Goal: Task Accomplishment & Management: Complete application form

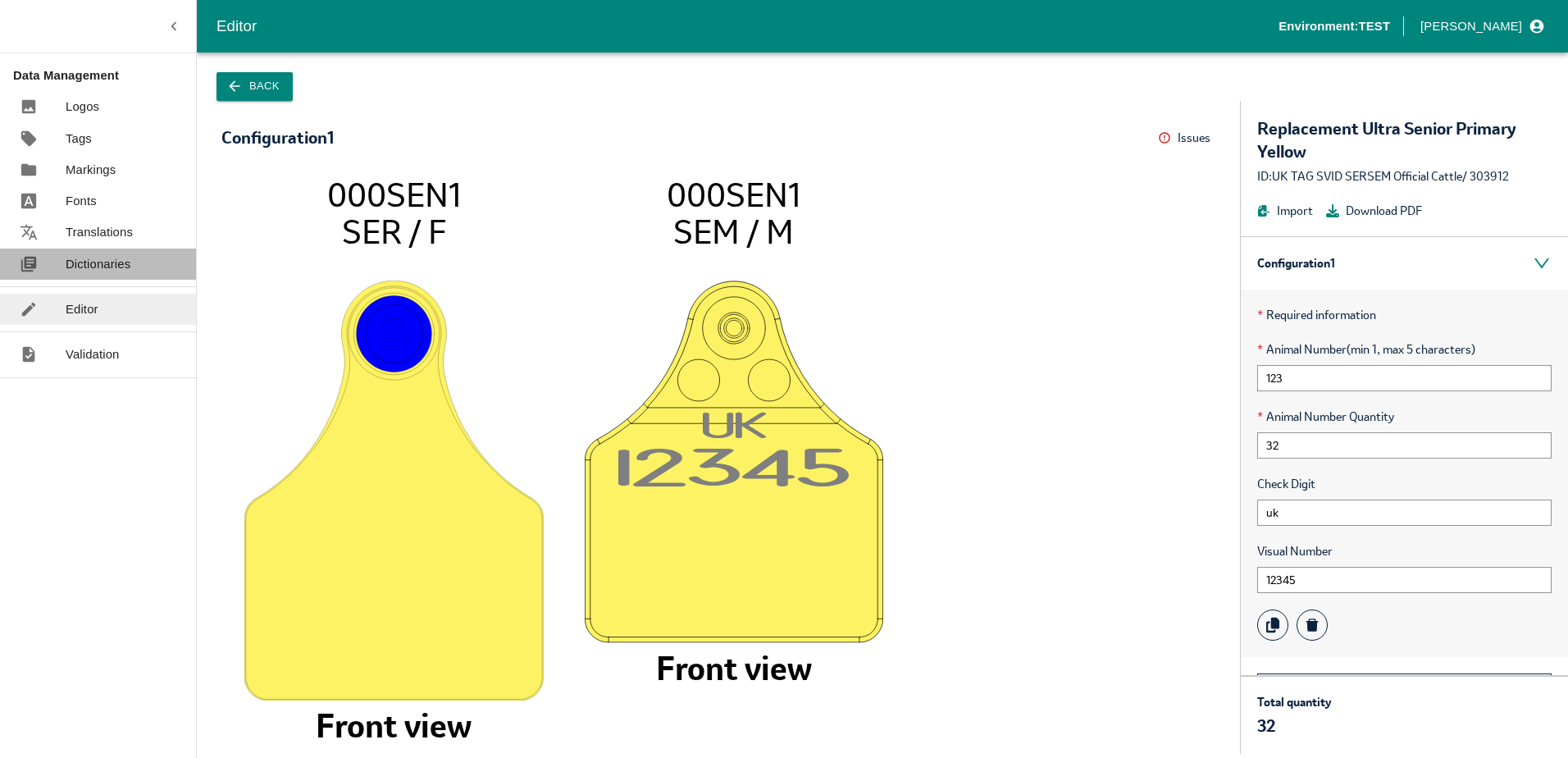
click at [99, 278] on link "Dictionaries" at bounding box center [97, 264] width 196 height 31
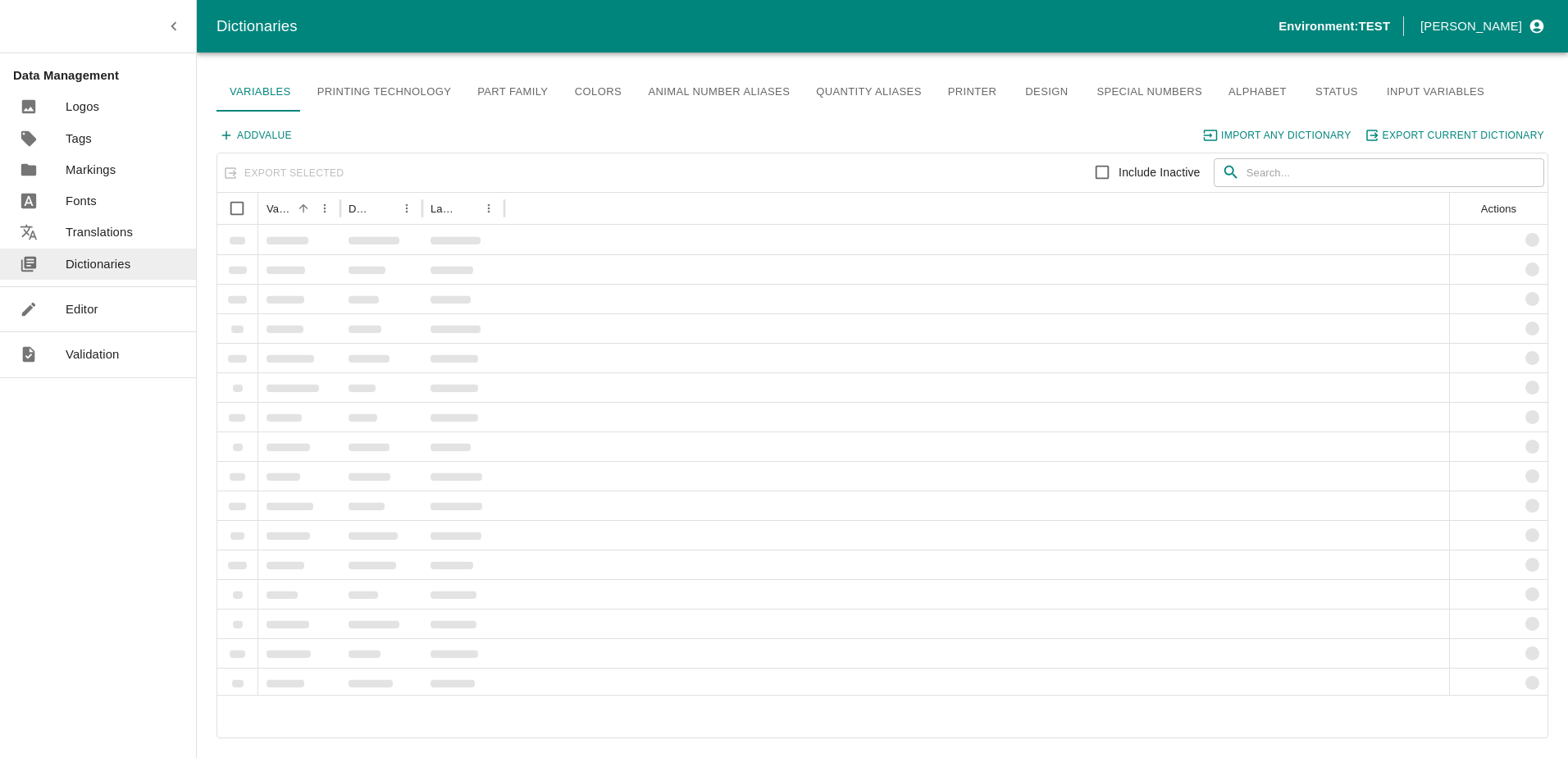
click at [110, 305] on link "Editor" at bounding box center [97, 309] width 196 height 31
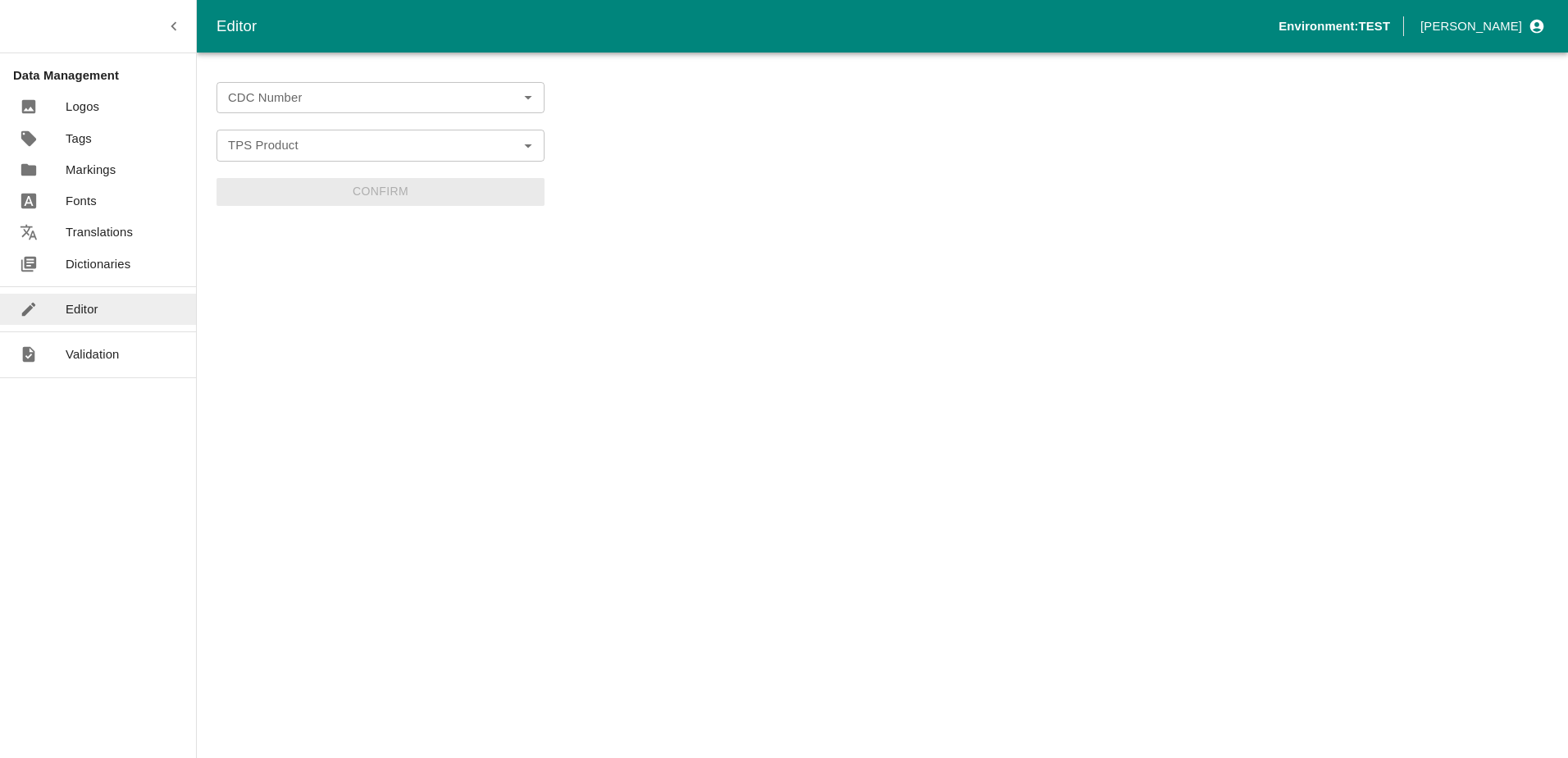
click at [297, 105] on div "CDC Number CDC Number" at bounding box center [380, 97] width 328 height 31
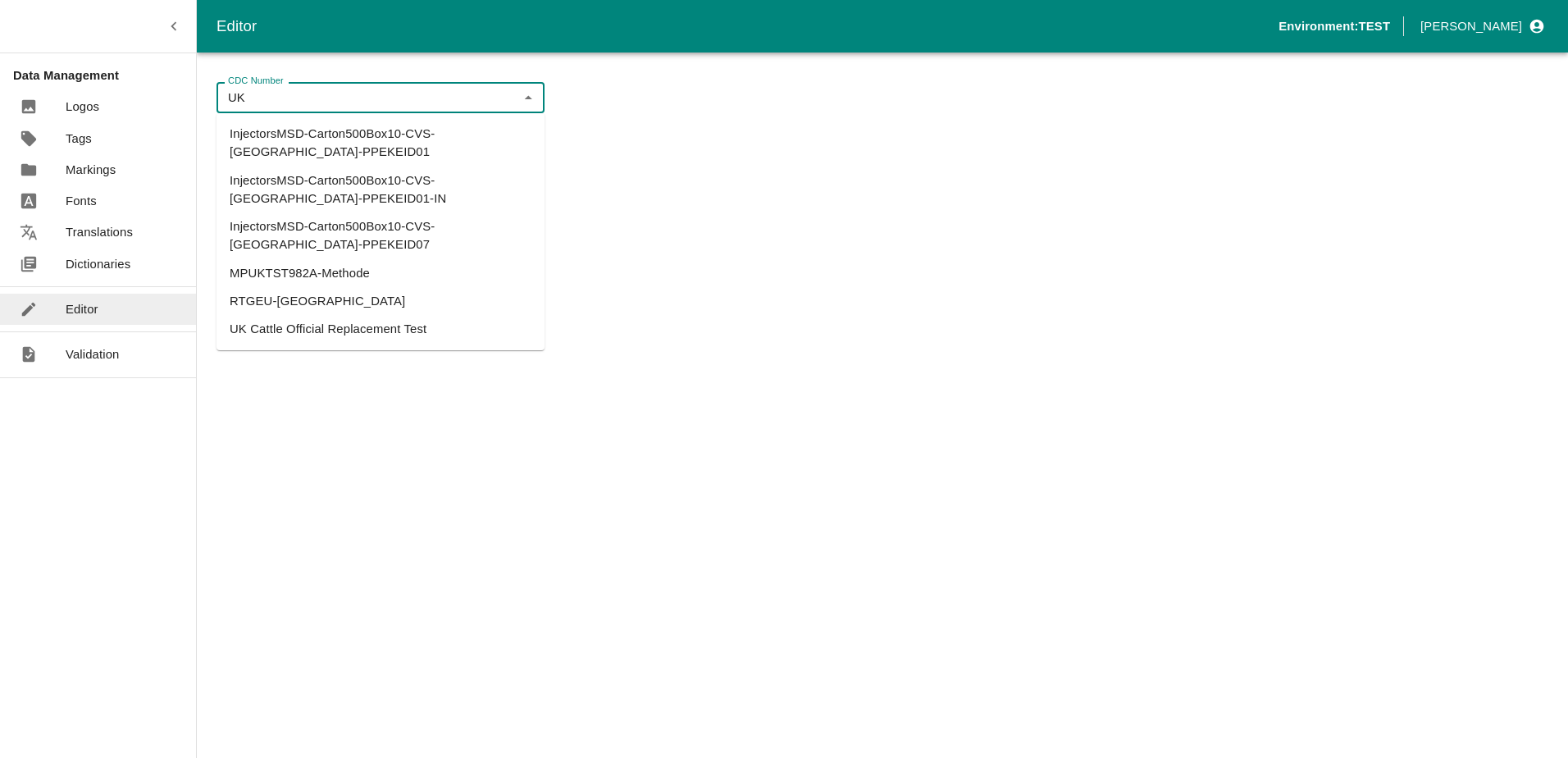
click at [339, 315] on li "UK Cattle Official Replacement Test" at bounding box center [380, 328] width 328 height 28
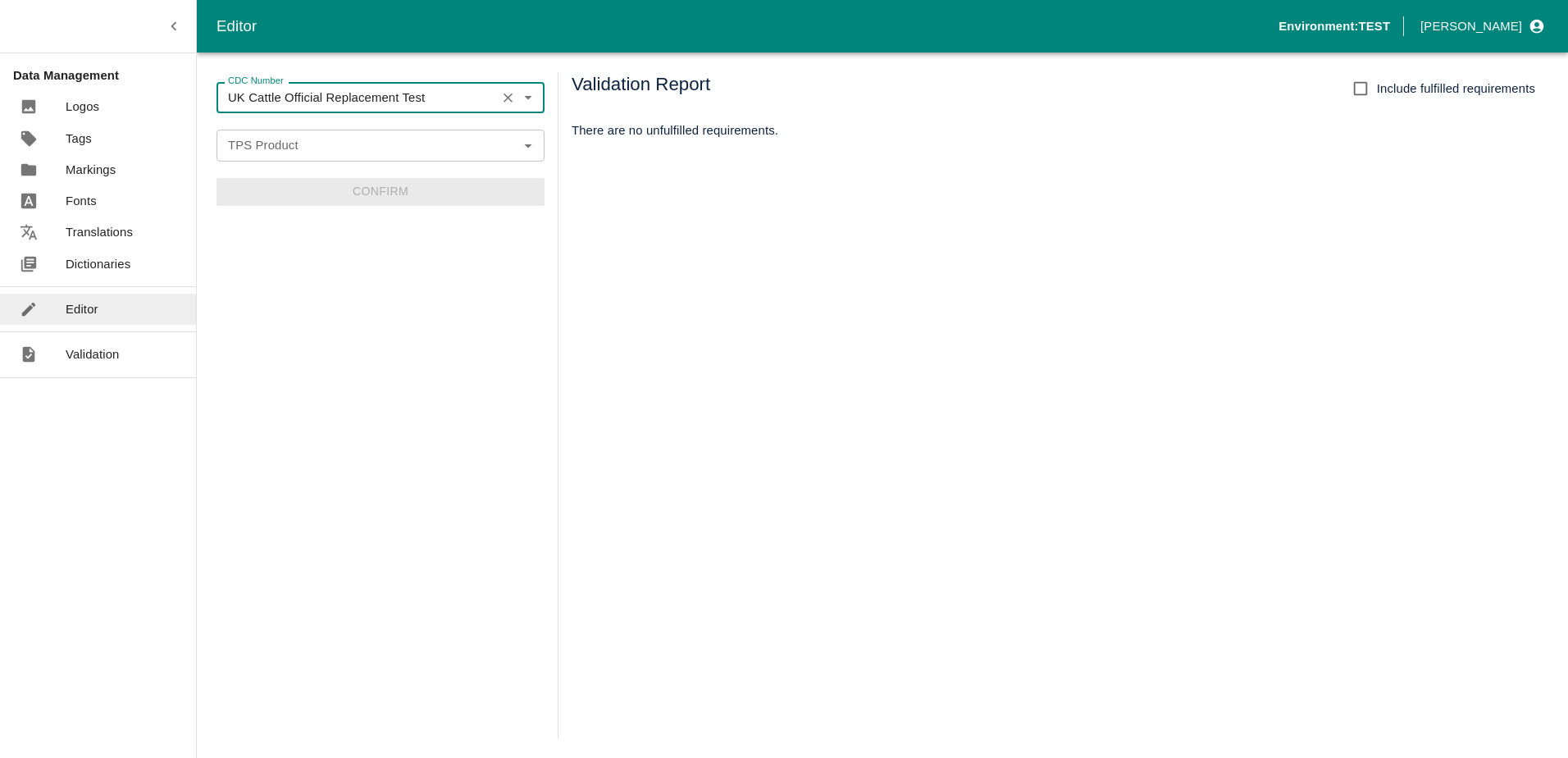
type input "UK Cattle Official Replacement Test"
click at [311, 139] on input "TPS Product" at bounding box center [366, 145] width 291 height 21
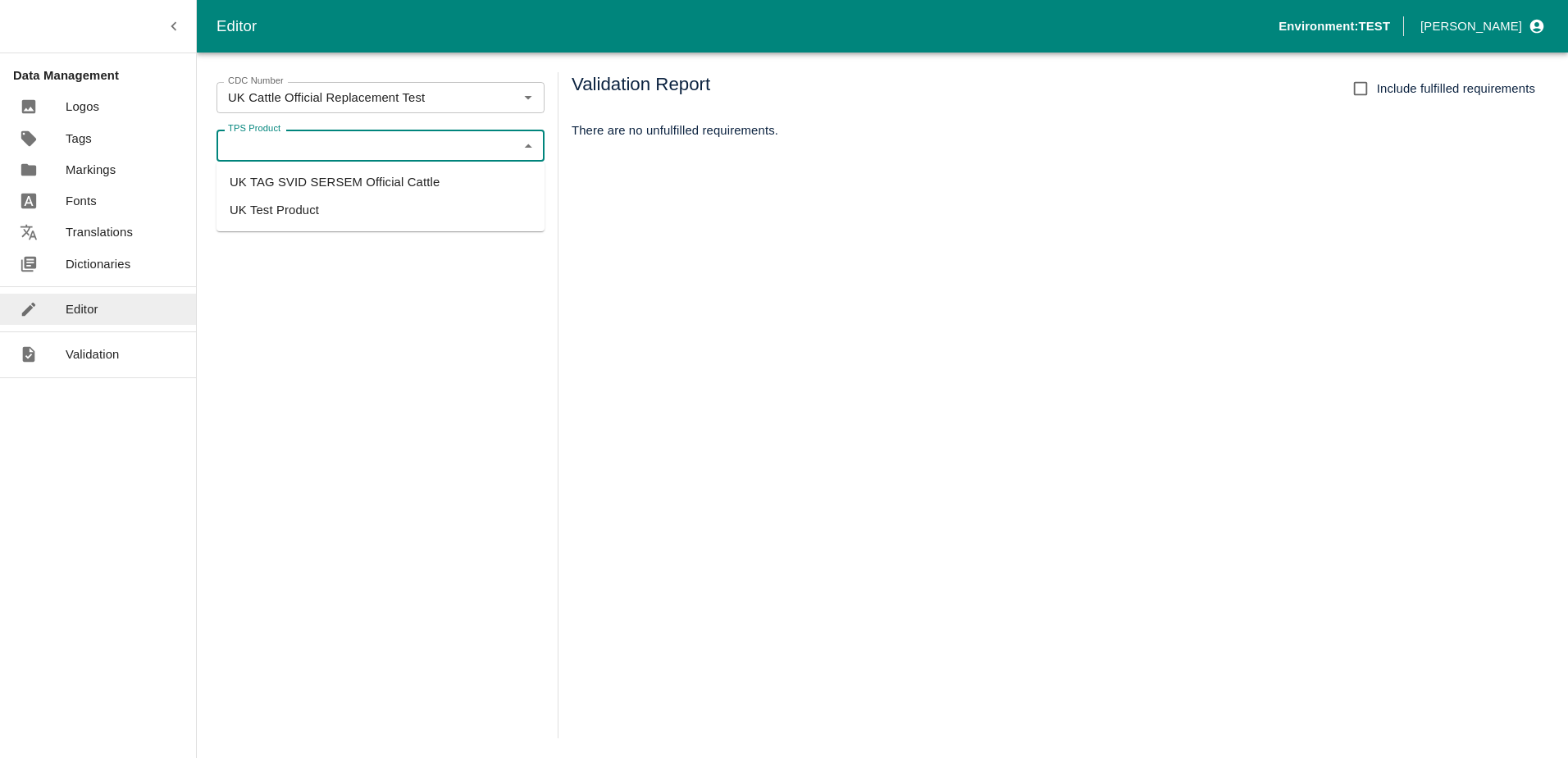
click at [331, 174] on li "UK TAG SVID SERSEM Official Cattle" at bounding box center [380, 182] width 328 height 28
type input "UK TAG SVID SERSEM Official Cattle"
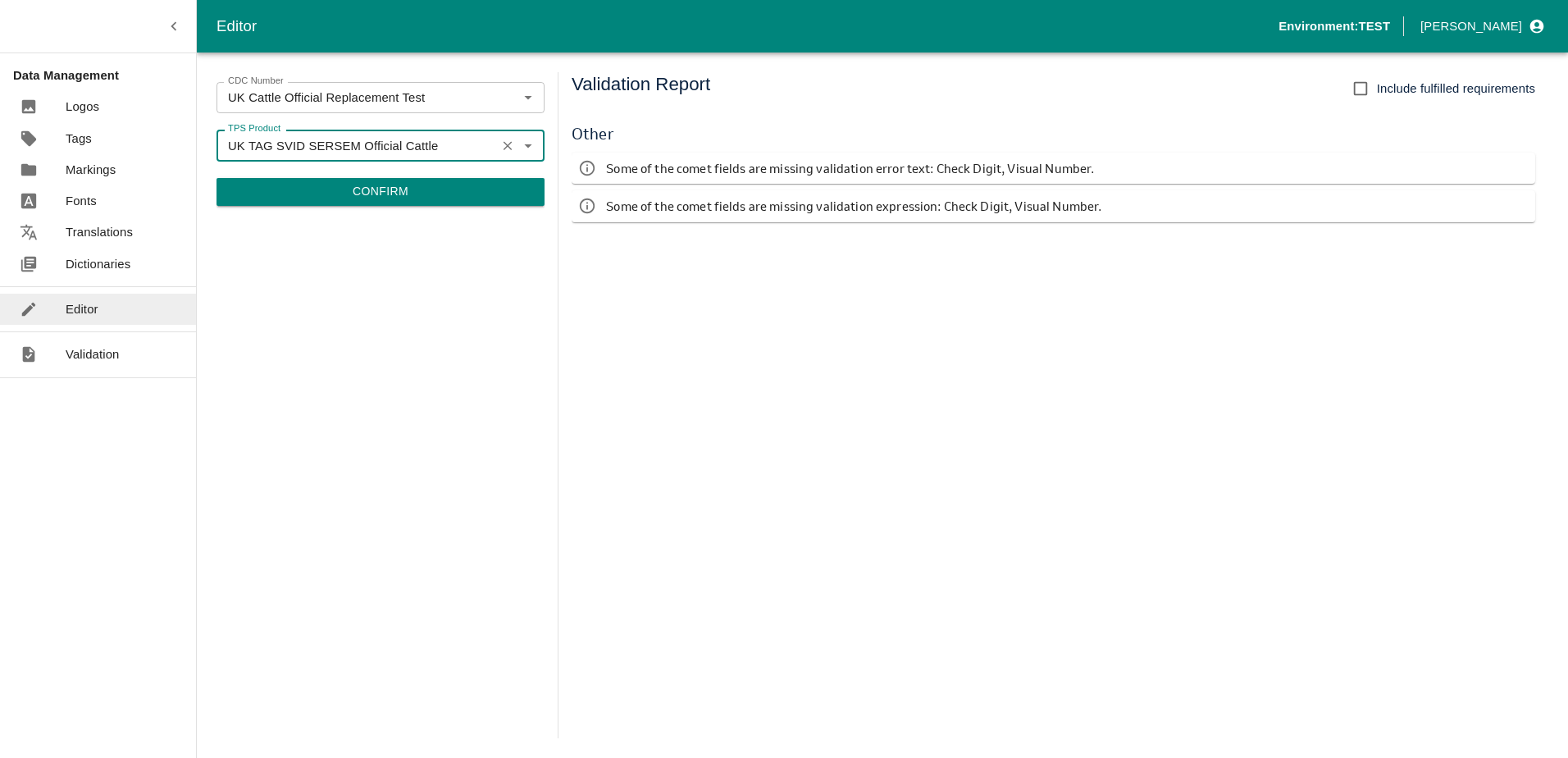
click at [379, 182] on button "Confirm" at bounding box center [380, 192] width 328 height 28
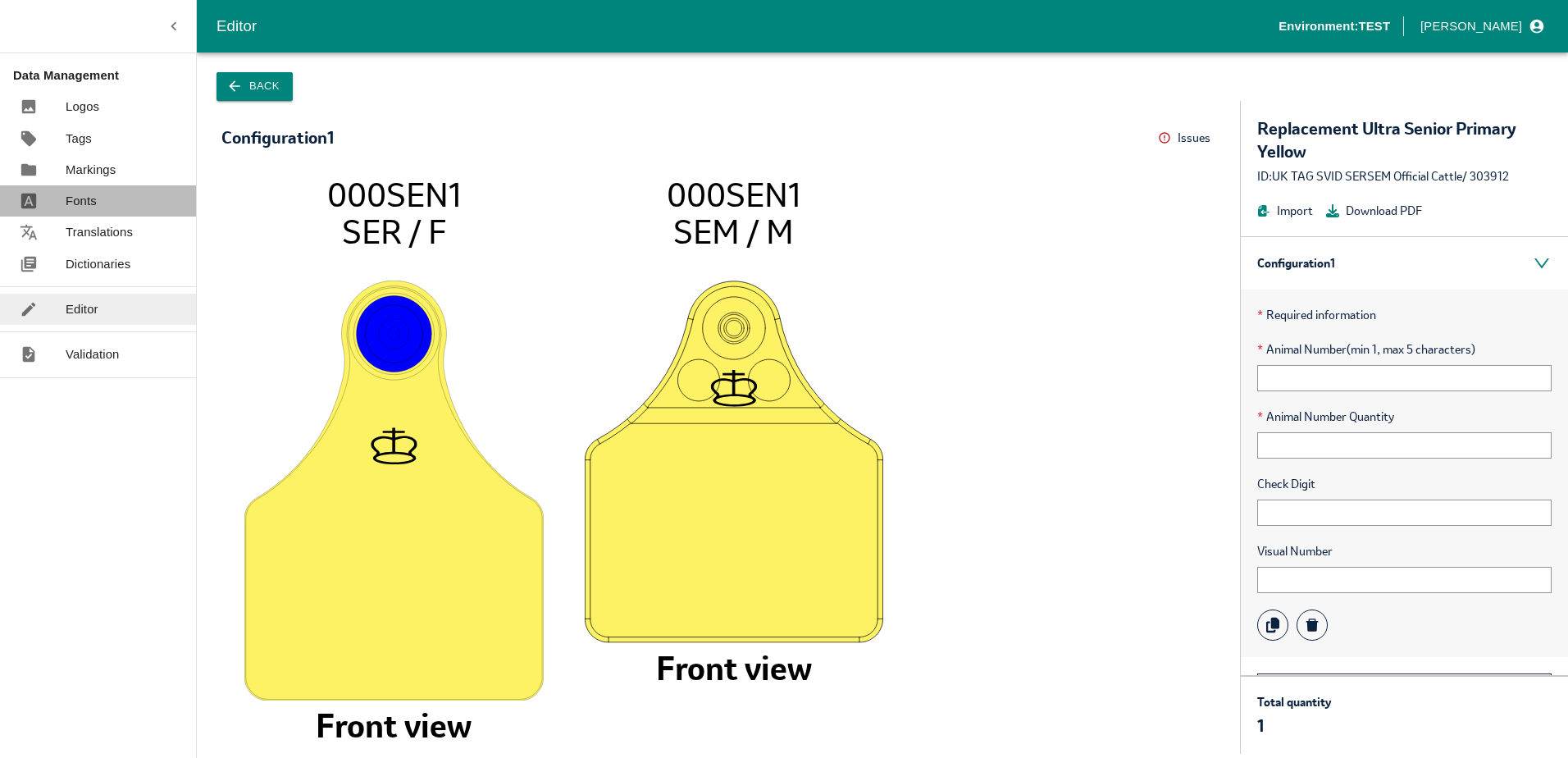
click at [96, 210] on link "Fonts" at bounding box center [97, 201] width 196 height 31
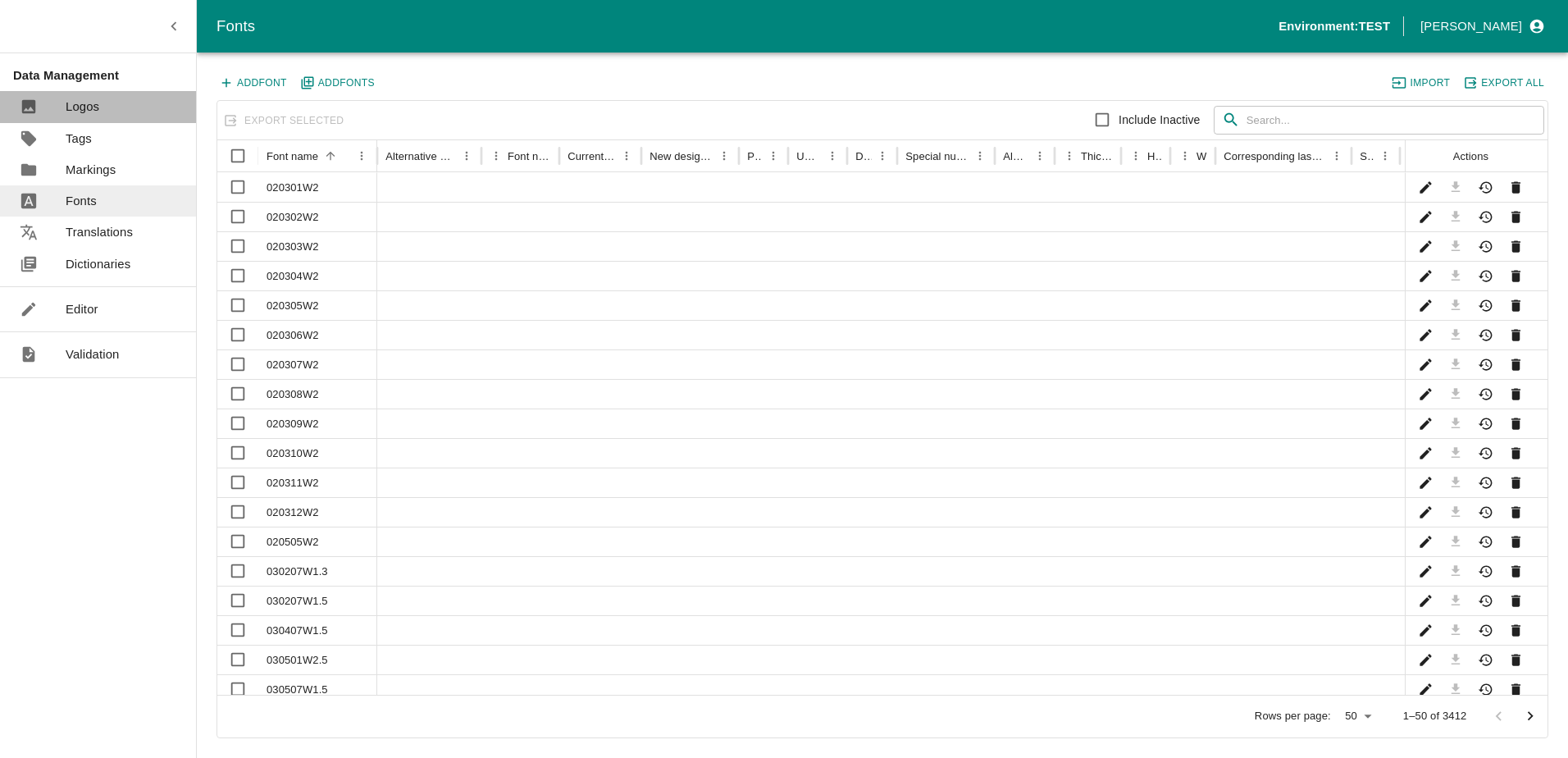
click at [90, 95] on link "Logos" at bounding box center [97, 106] width 196 height 31
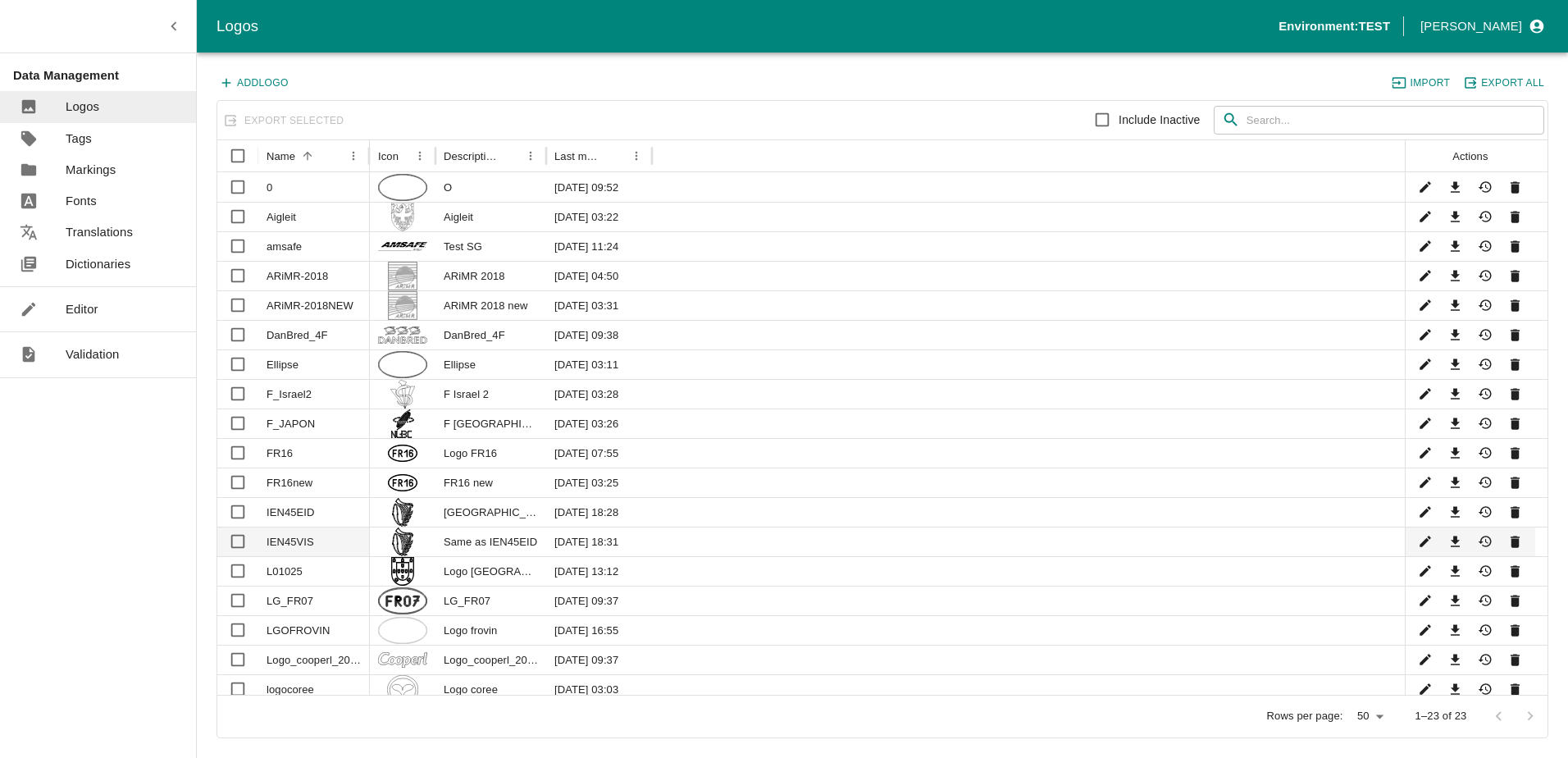
scroll to position [148, 0]
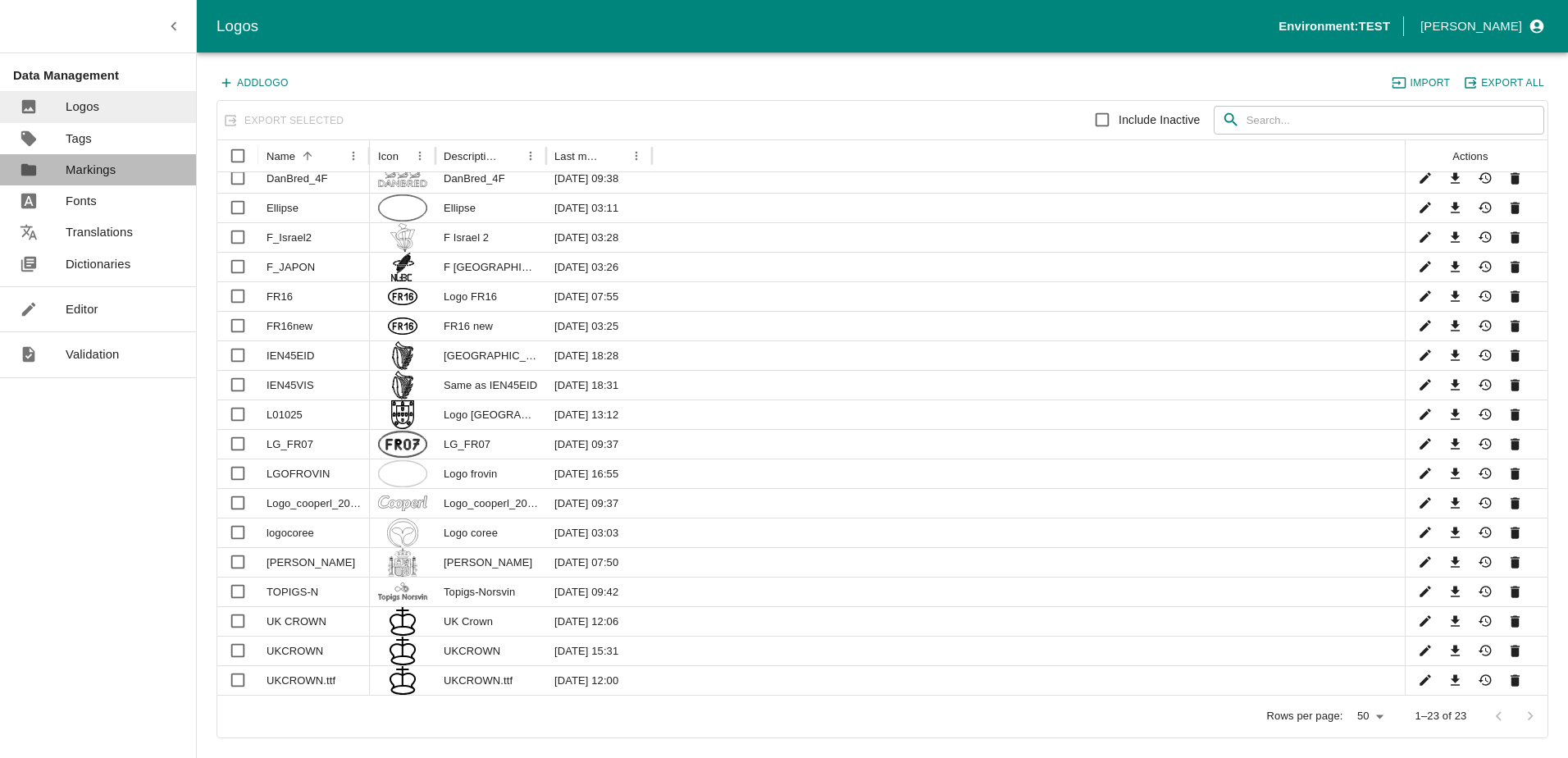
click at [90, 168] on p "Markings" at bounding box center [90, 170] width 50 height 19
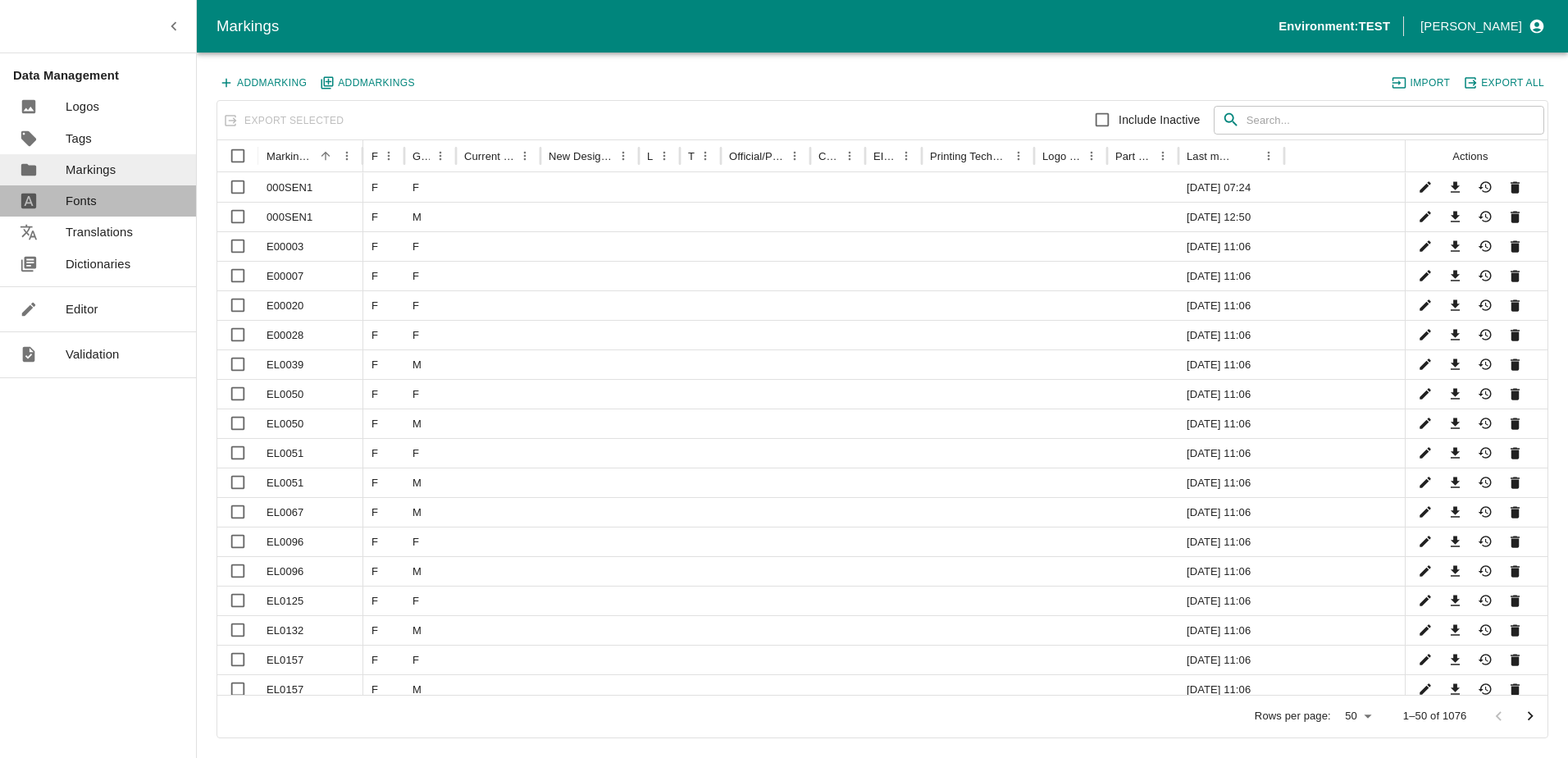
click at [97, 207] on link "Fonts" at bounding box center [97, 201] width 196 height 31
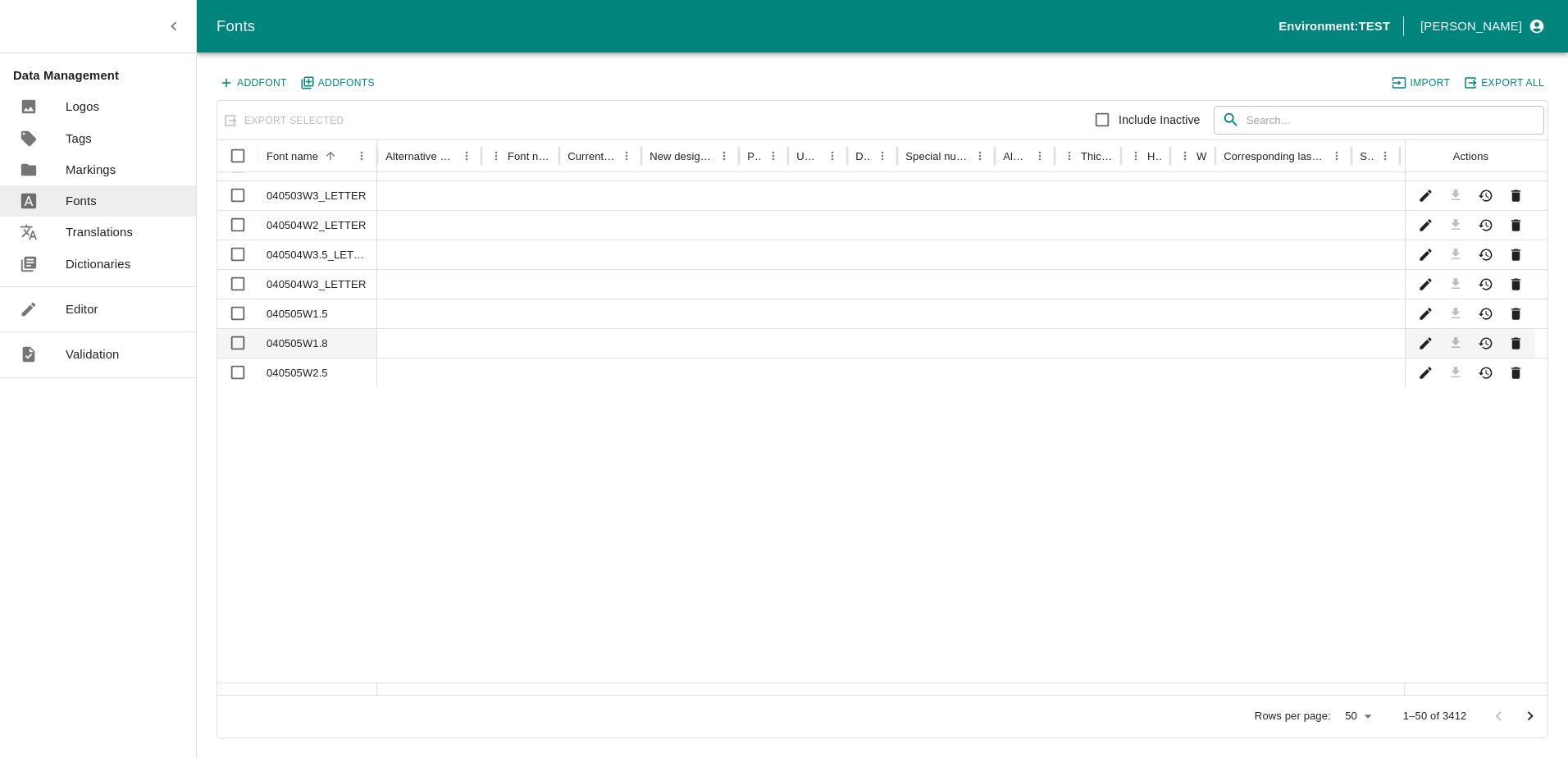
scroll to position [599, 0]
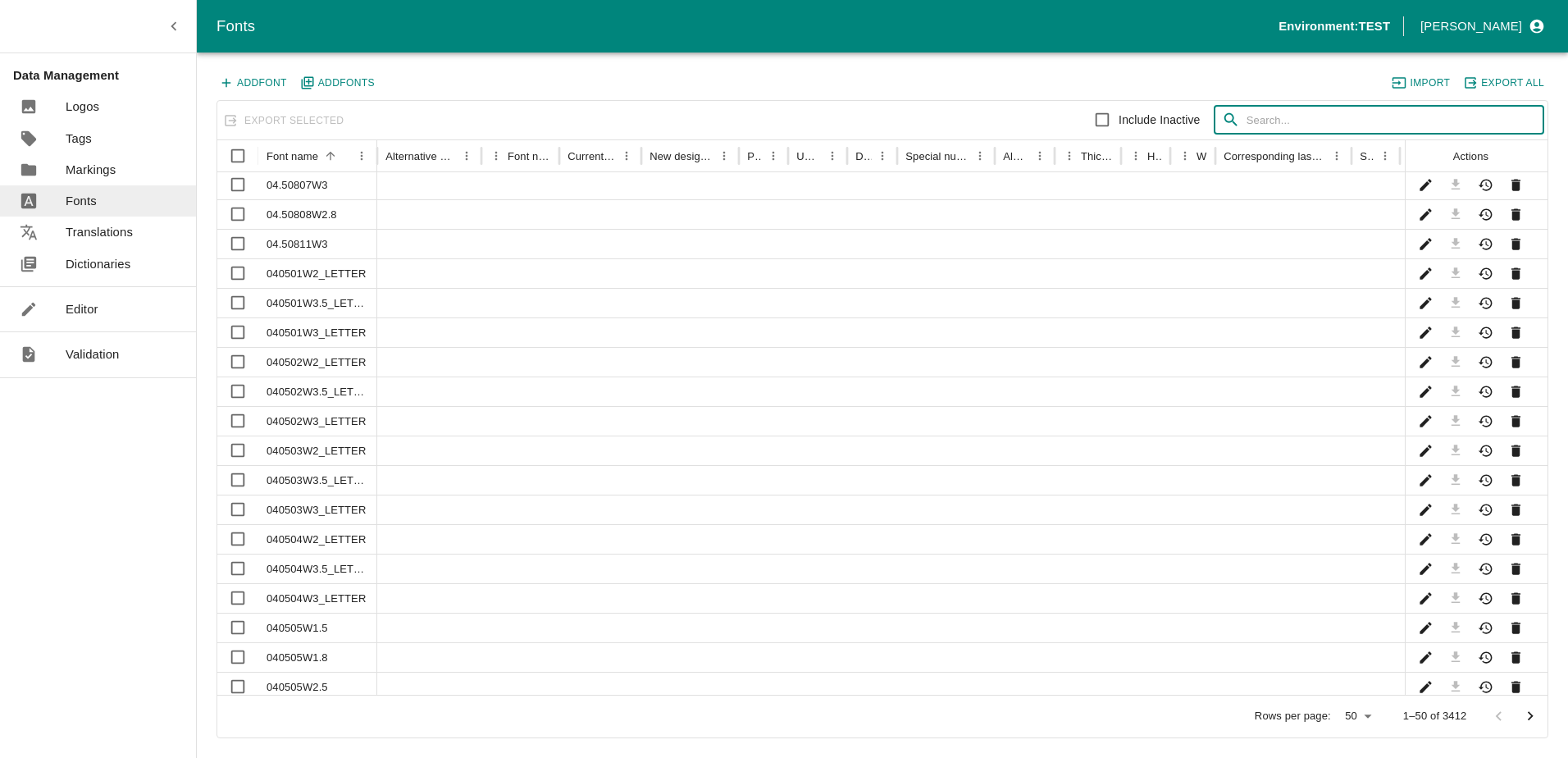
click at [1366, 122] on input "text" at bounding box center [1396, 121] width 298 height 29
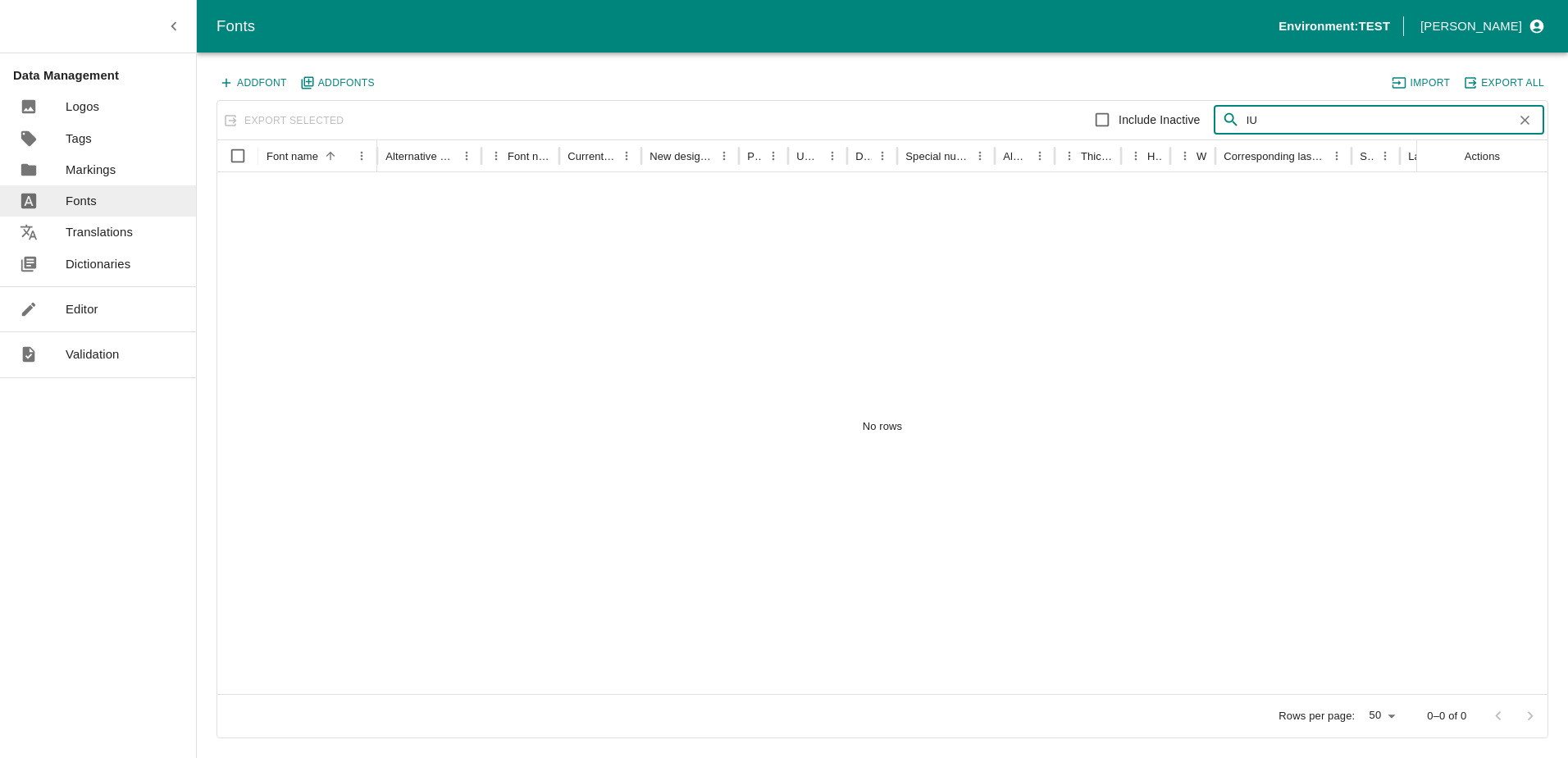
type input "I"
type input "UK"
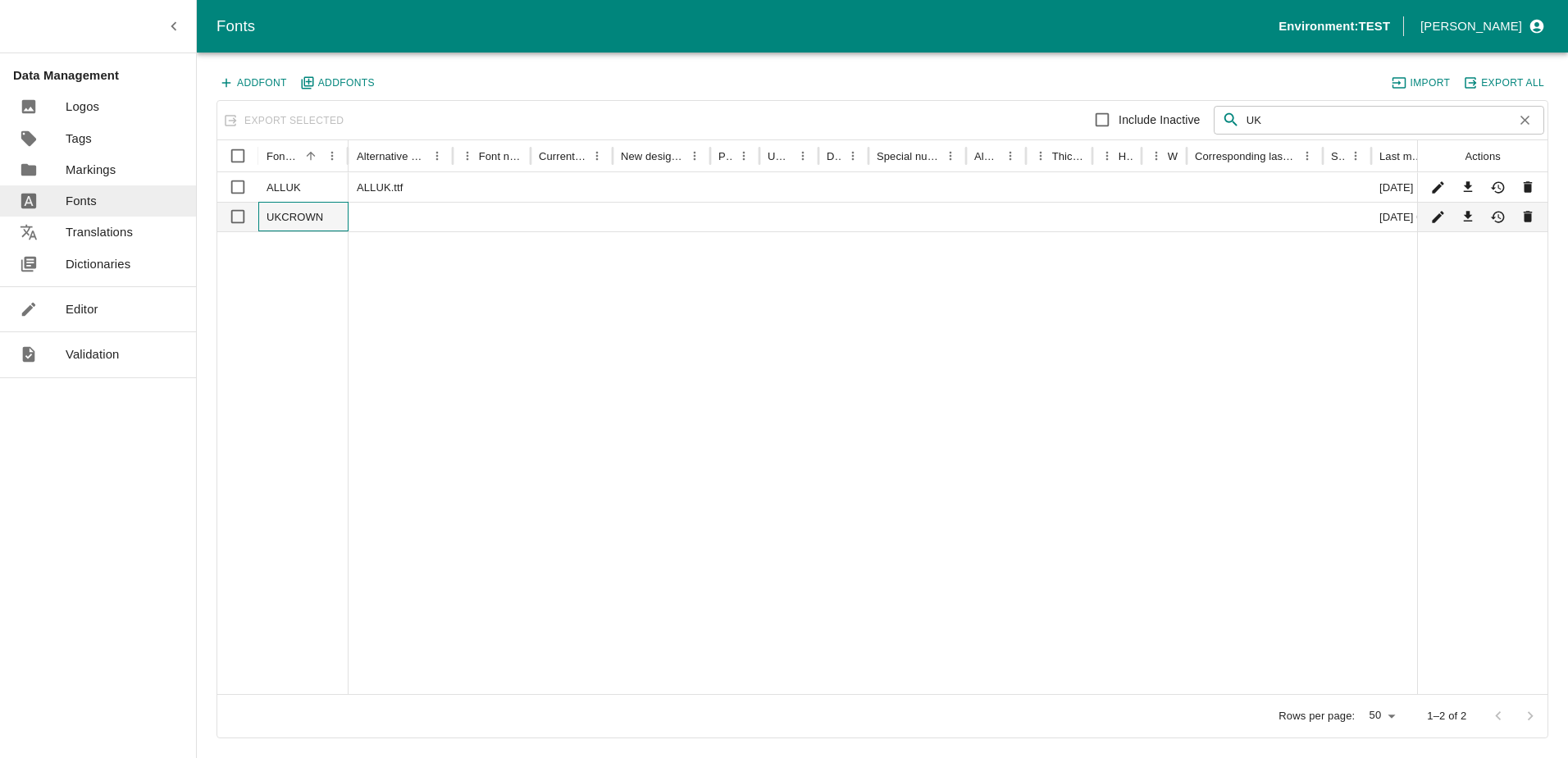
click at [298, 215] on div "UKCROWN" at bounding box center [303, 216] width 91 height 29
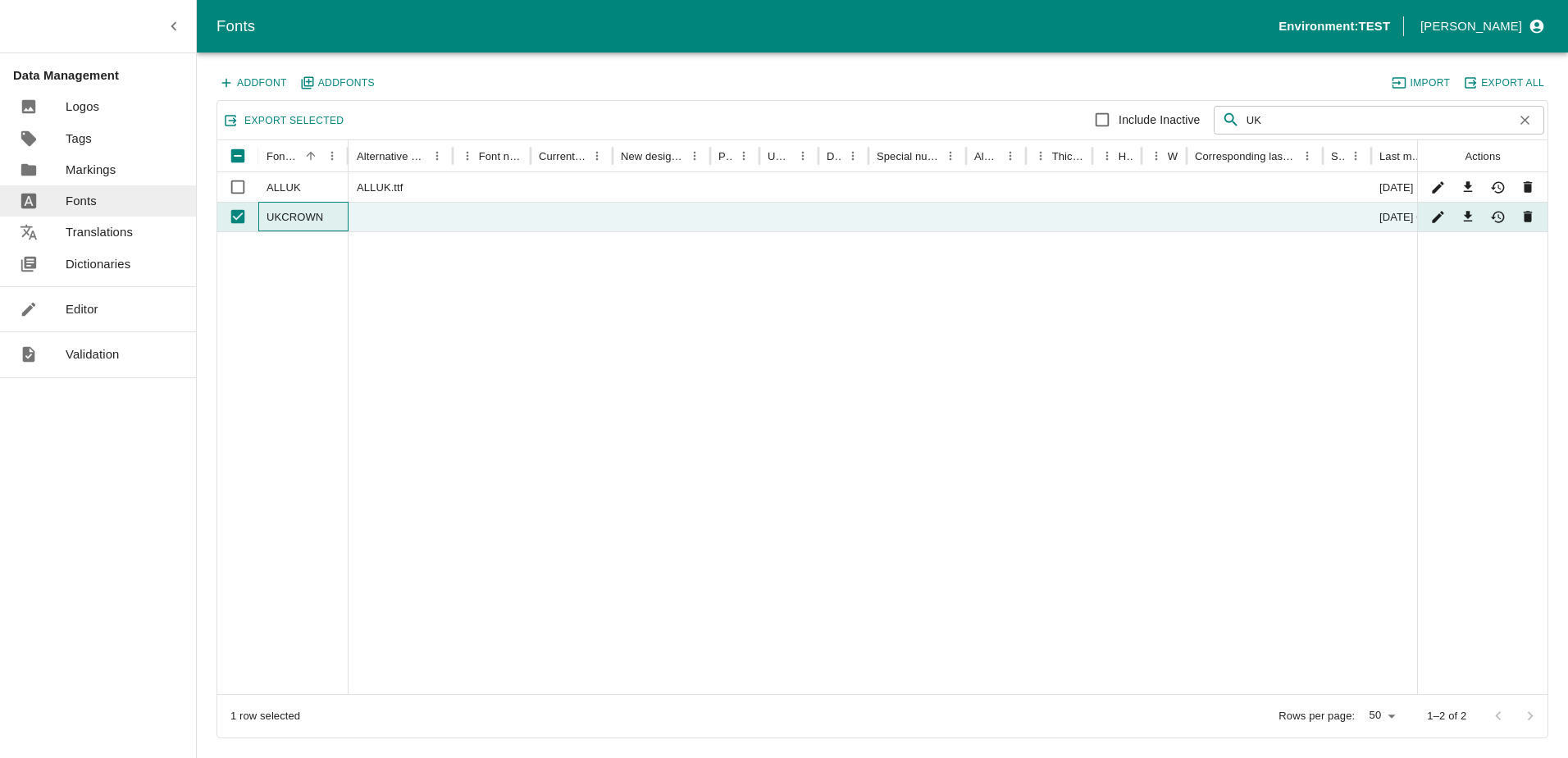
click at [298, 215] on div "UKCROWN" at bounding box center [303, 216] width 91 height 29
checkbox input "false"
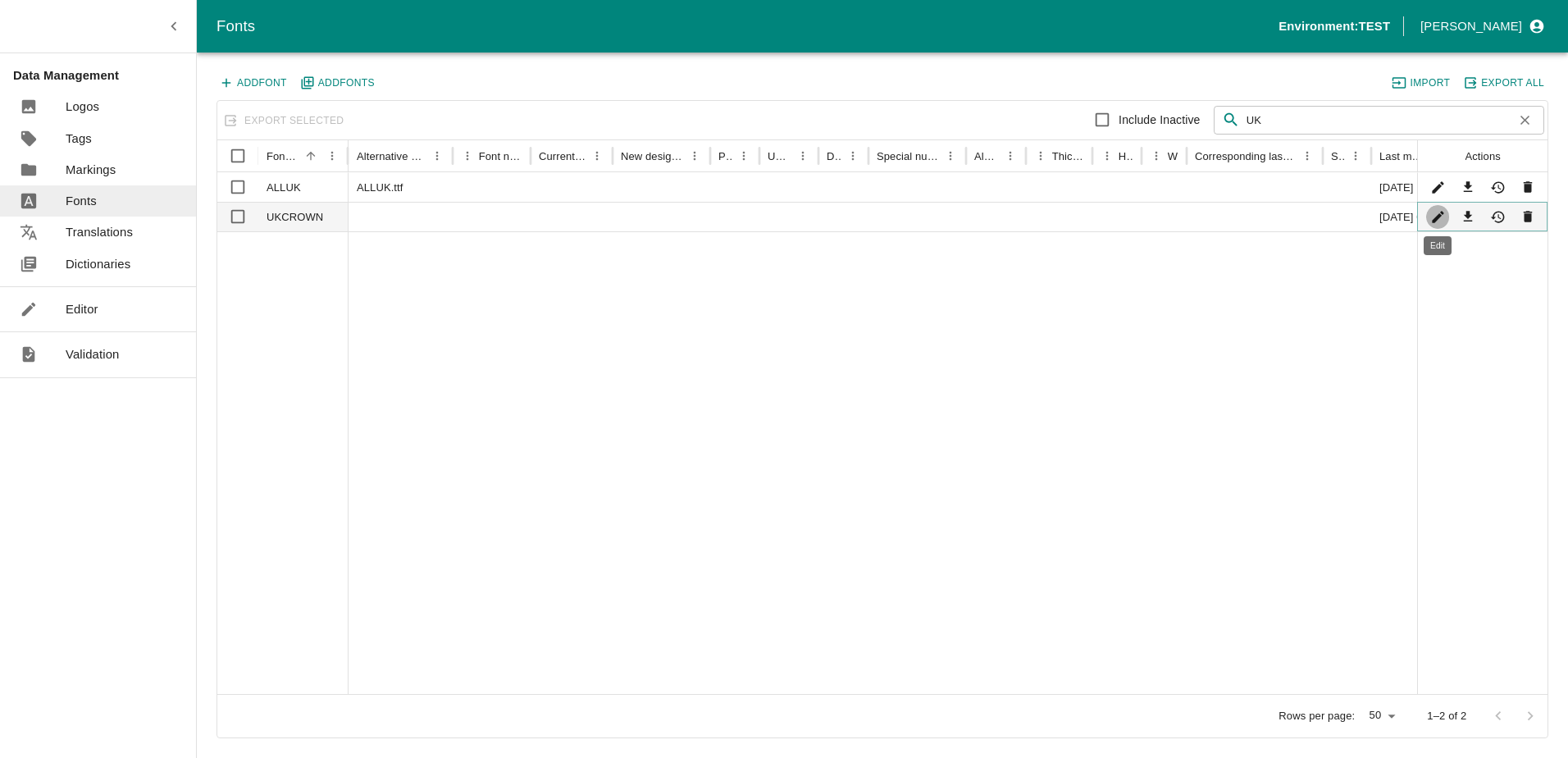
click at [1442, 219] on icon "Edit" at bounding box center [1438, 217] width 16 height 16
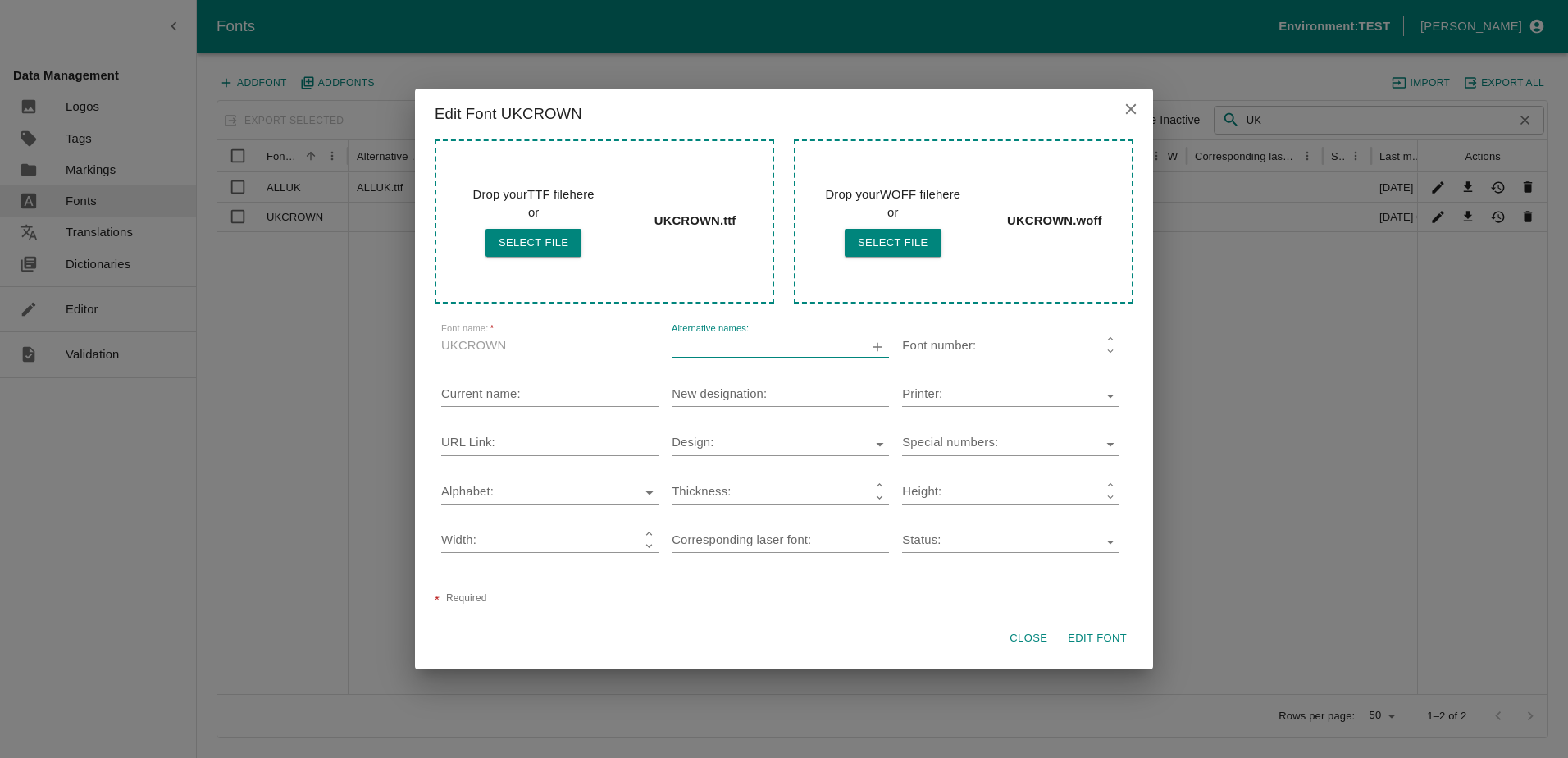
click at [754, 351] on input "Alternative names:" at bounding box center [759, 347] width 176 height 21
click at [880, 346] on icon "button" at bounding box center [878, 347] width 16 height 16
click at [754, 339] on input "Alternative names:" at bounding box center [759, 347] width 176 height 21
drag, startPoint x: 721, startPoint y: 104, endPoint x: 920, endPoint y: 98, distance: 199.1
click at [920, 98] on h2 "Edit Font UKCROWN" at bounding box center [784, 114] width 739 height 51
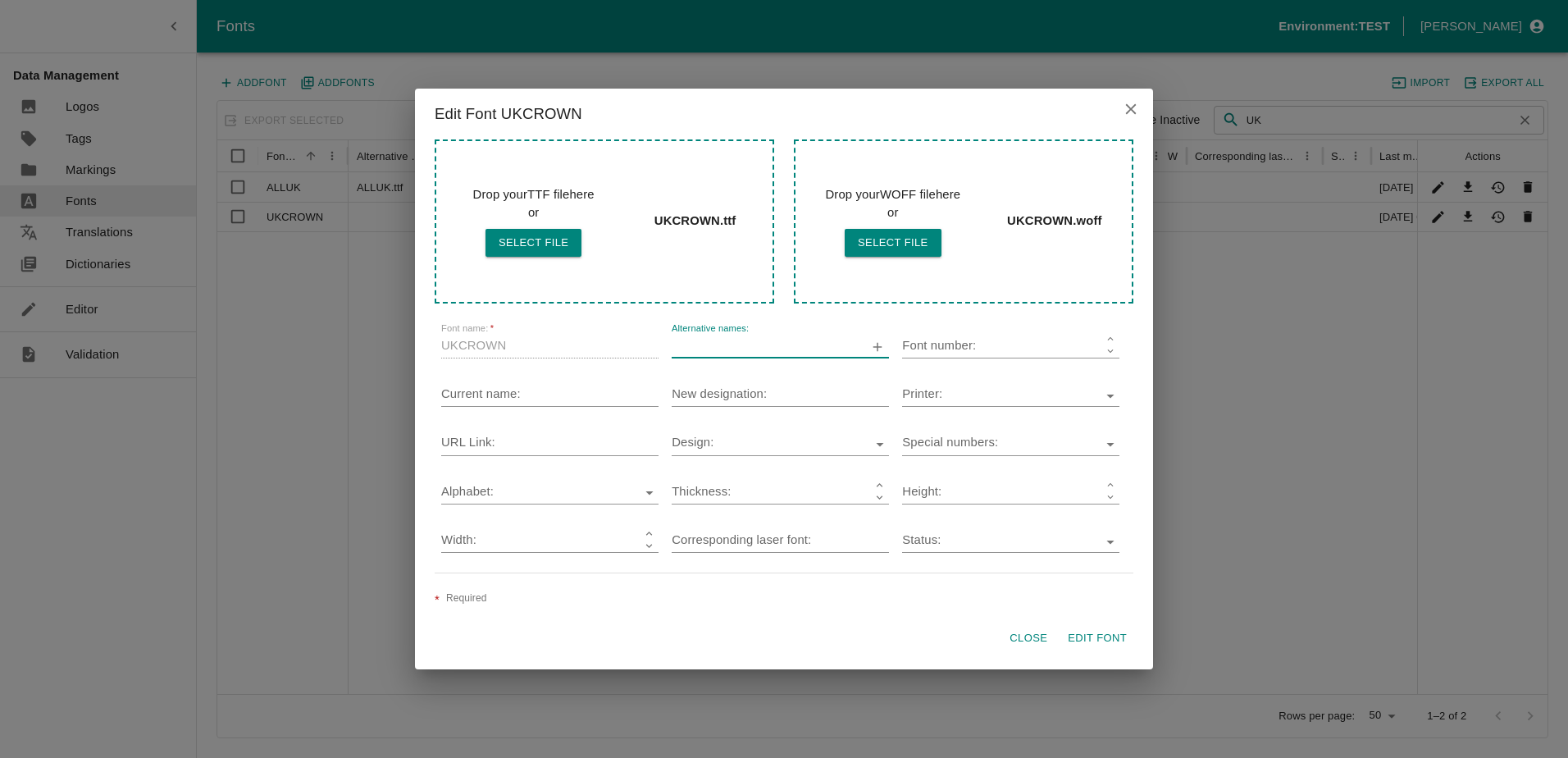
click at [714, 348] on input "Alternative names:" at bounding box center [759, 347] width 176 height 21
type input "UKCROWN"
click at [1024, 643] on button "Close" at bounding box center [1029, 638] width 53 height 28
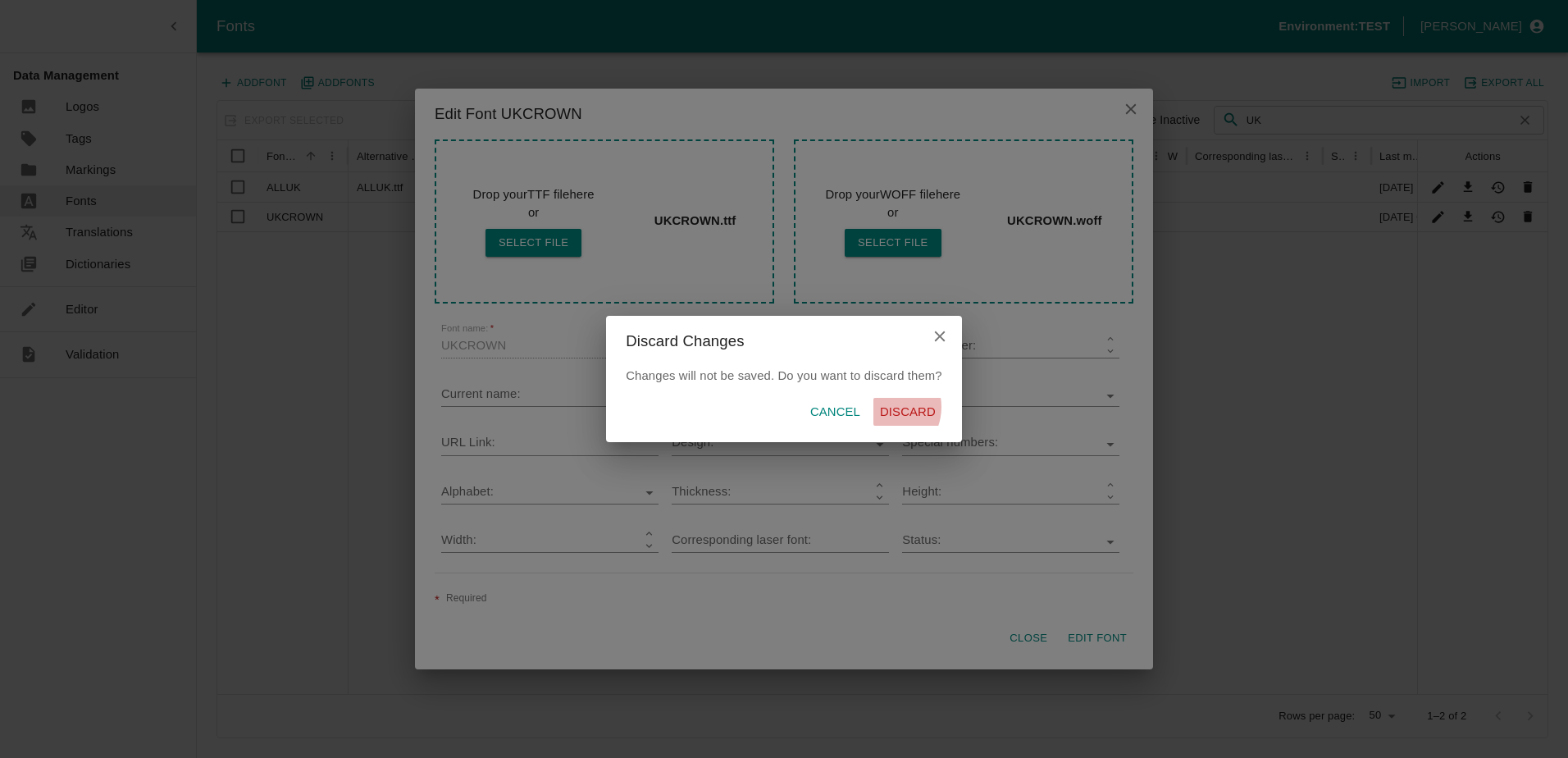
click at [886, 407] on p "Discard" at bounding box center [907, 411] width 56 height 19
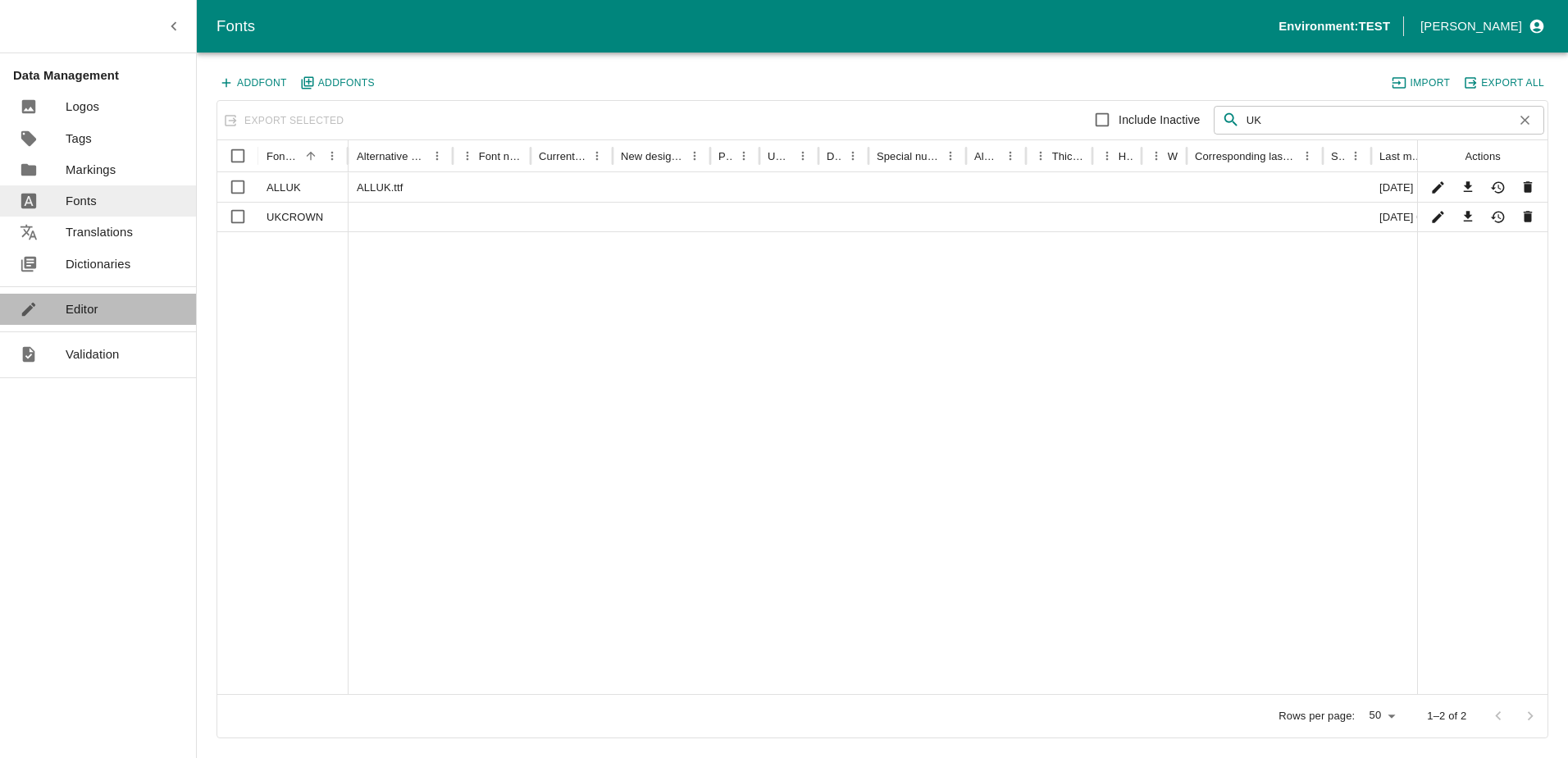
click at [108, 303] on link "Editor" at bounding box center [97, 309] width 196 height 31
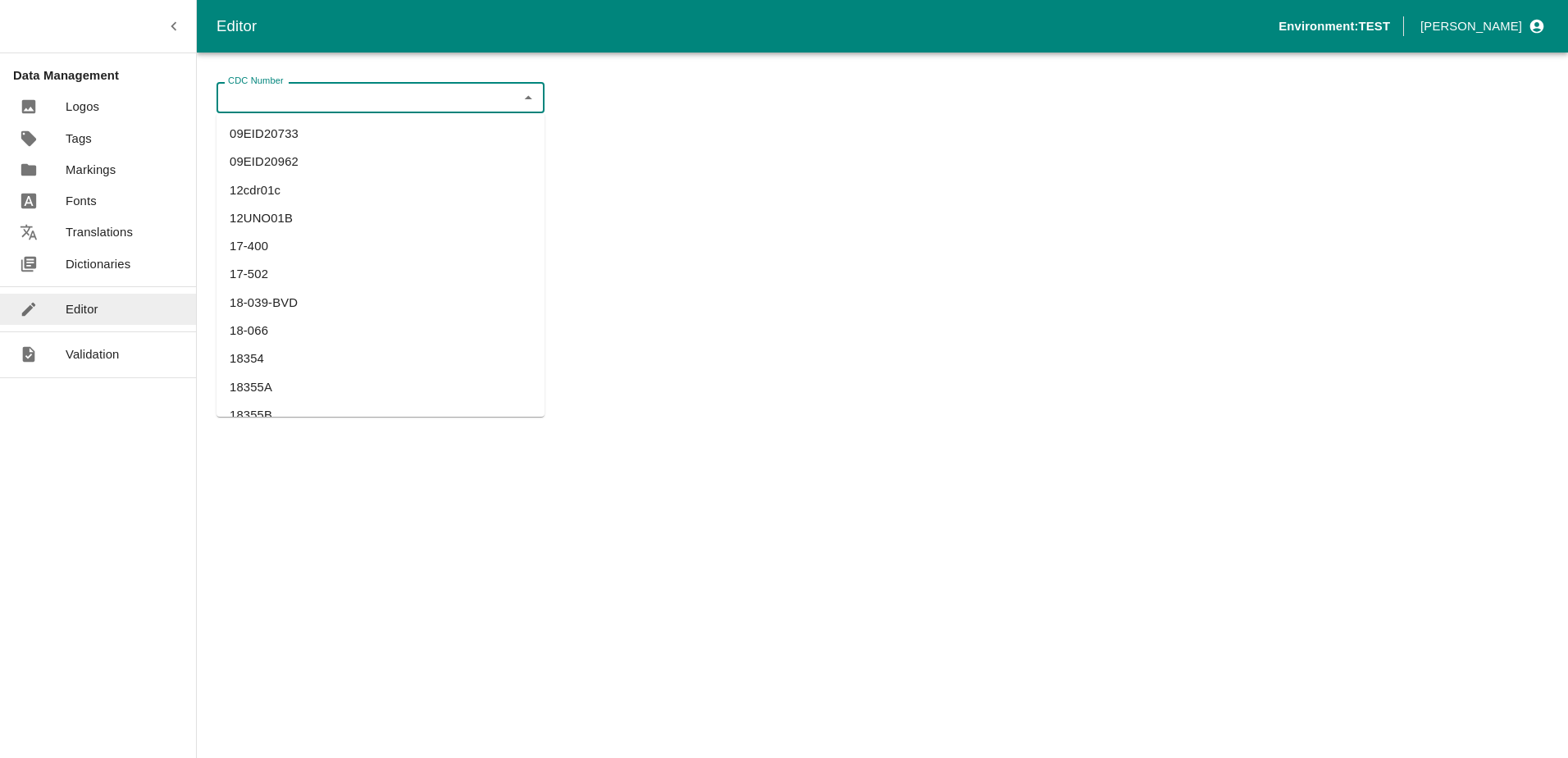
click at [333, 99] on input "CDC Number" at bounding box center [366, 97] width 291 height 21
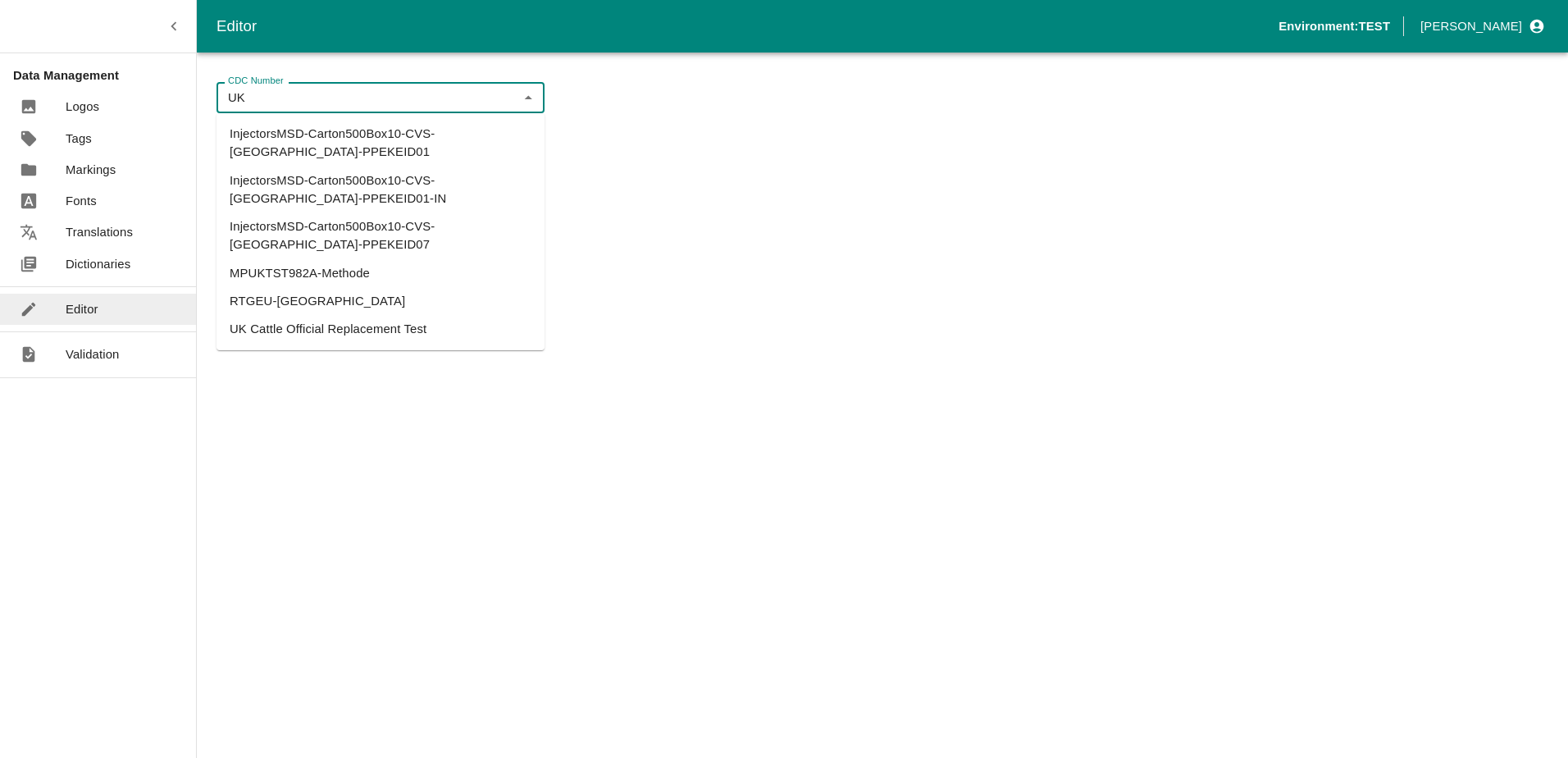
click at [288, 315] on li "UK Cattle Official Replacement Test" at bounding box center [380, 328] width 328 height 28
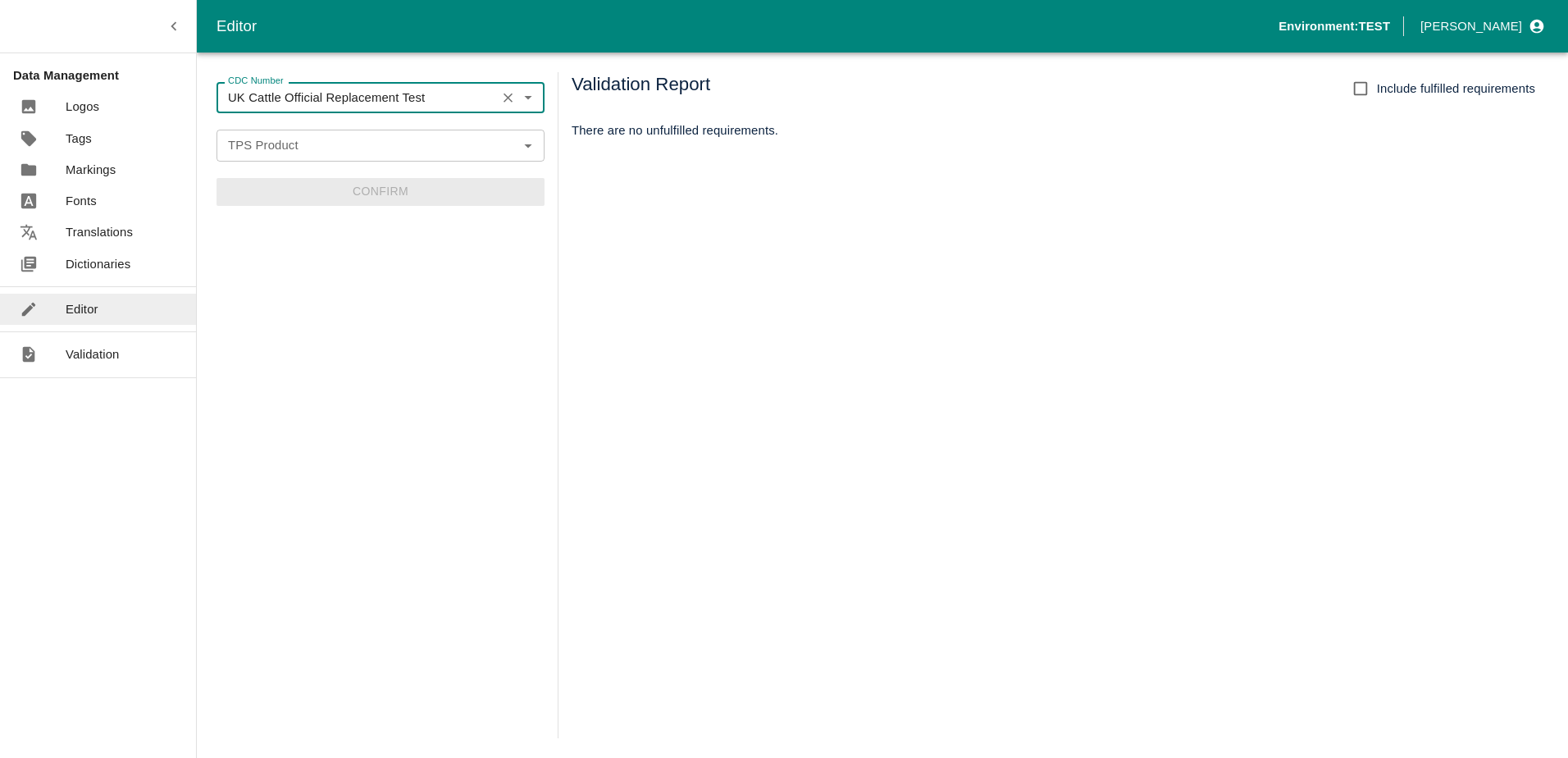
type input "UK Cattle Official Replacement Test"
click at [303, 138] on input "TPS Product" at bounding box center [366, 145] width 291 height 21
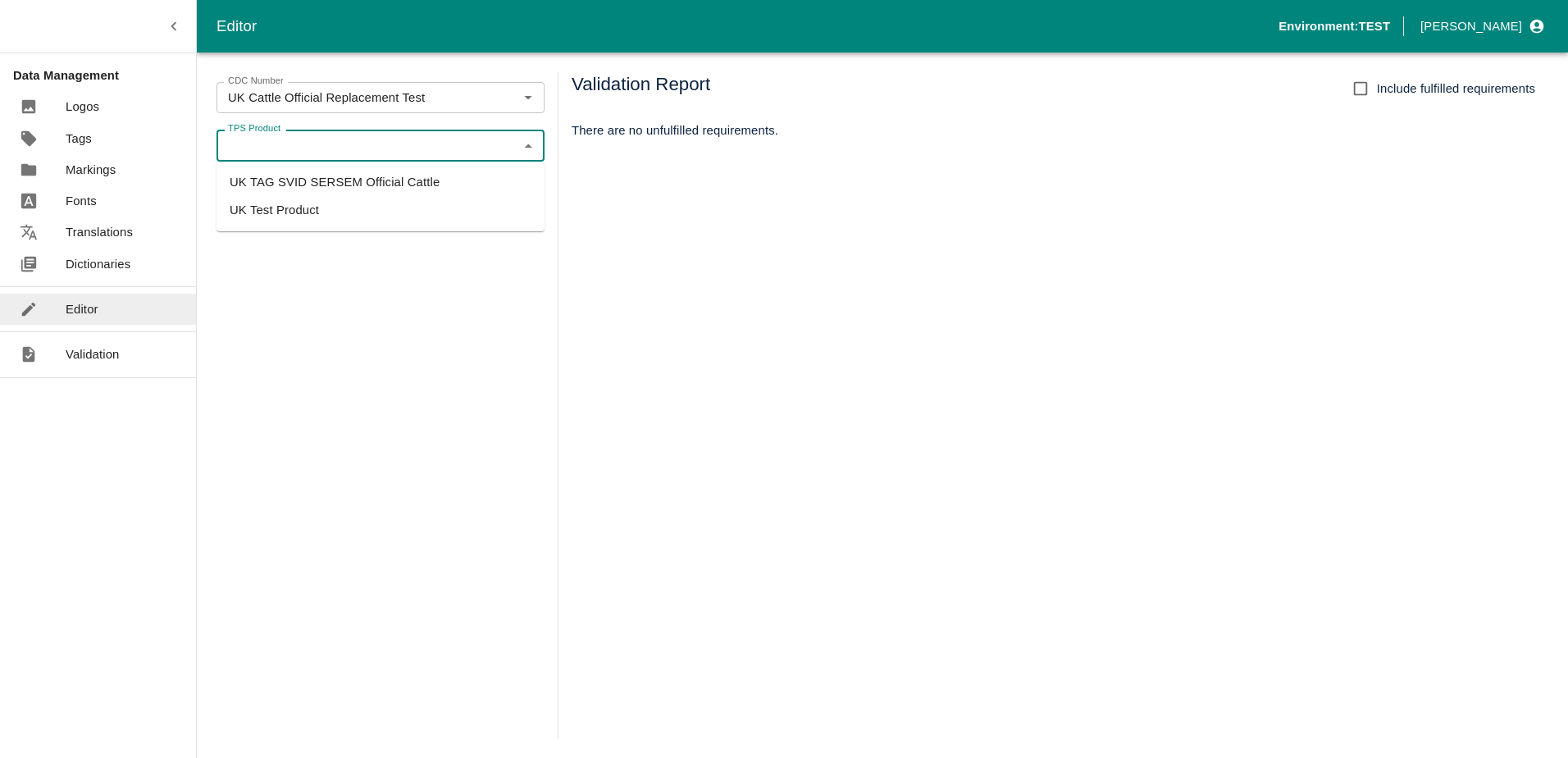
click at [316, 179] on li "UK TAG SVID SERSEM Official Cattle" at bounding box center [380, 182] width 328 height 28
type input "UK TAG SVID SERSEM Official Cattle"
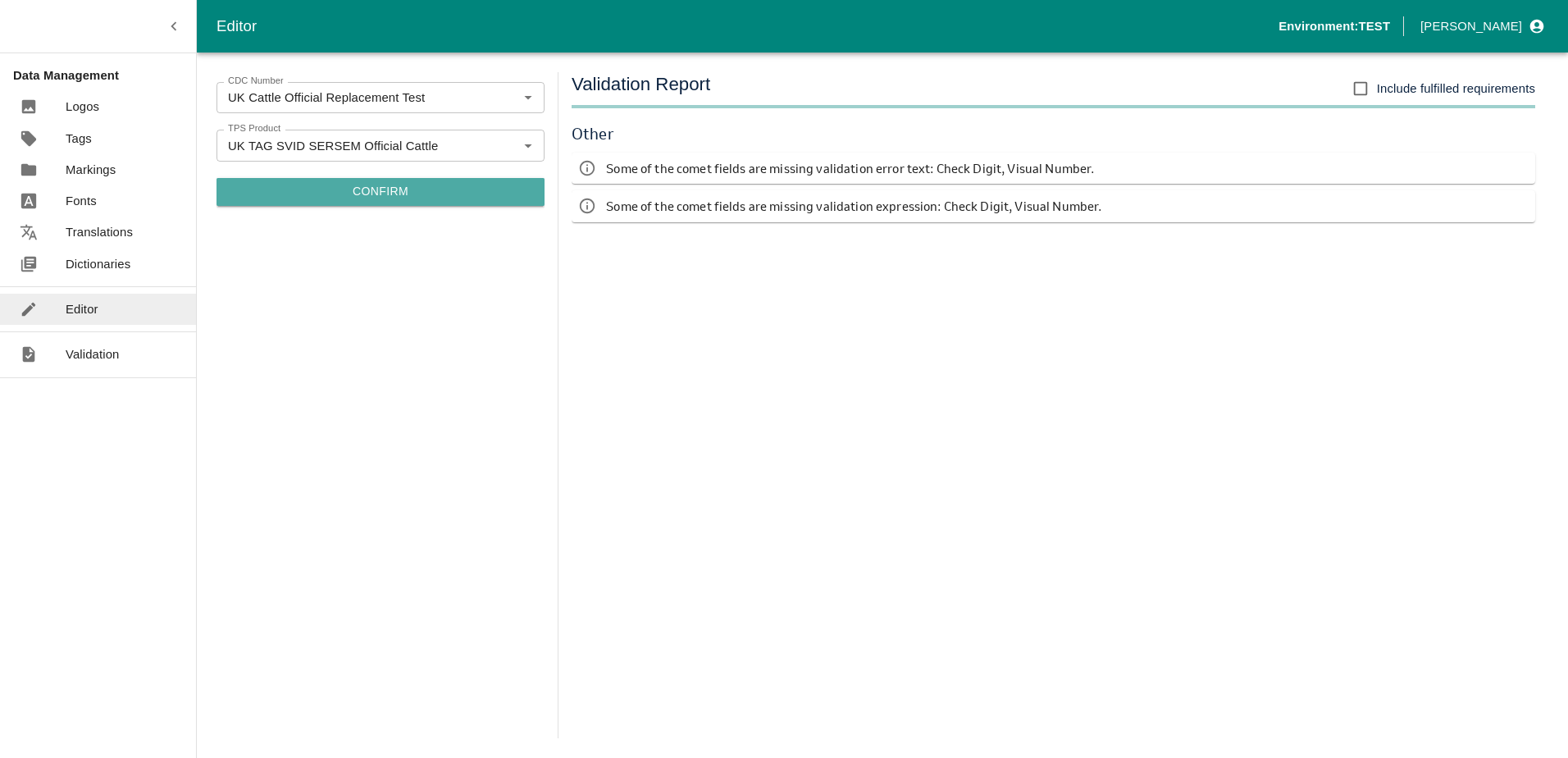
click at [439, 194] on button "Confirm" at bounding box center [380, 192] width 328 height 28
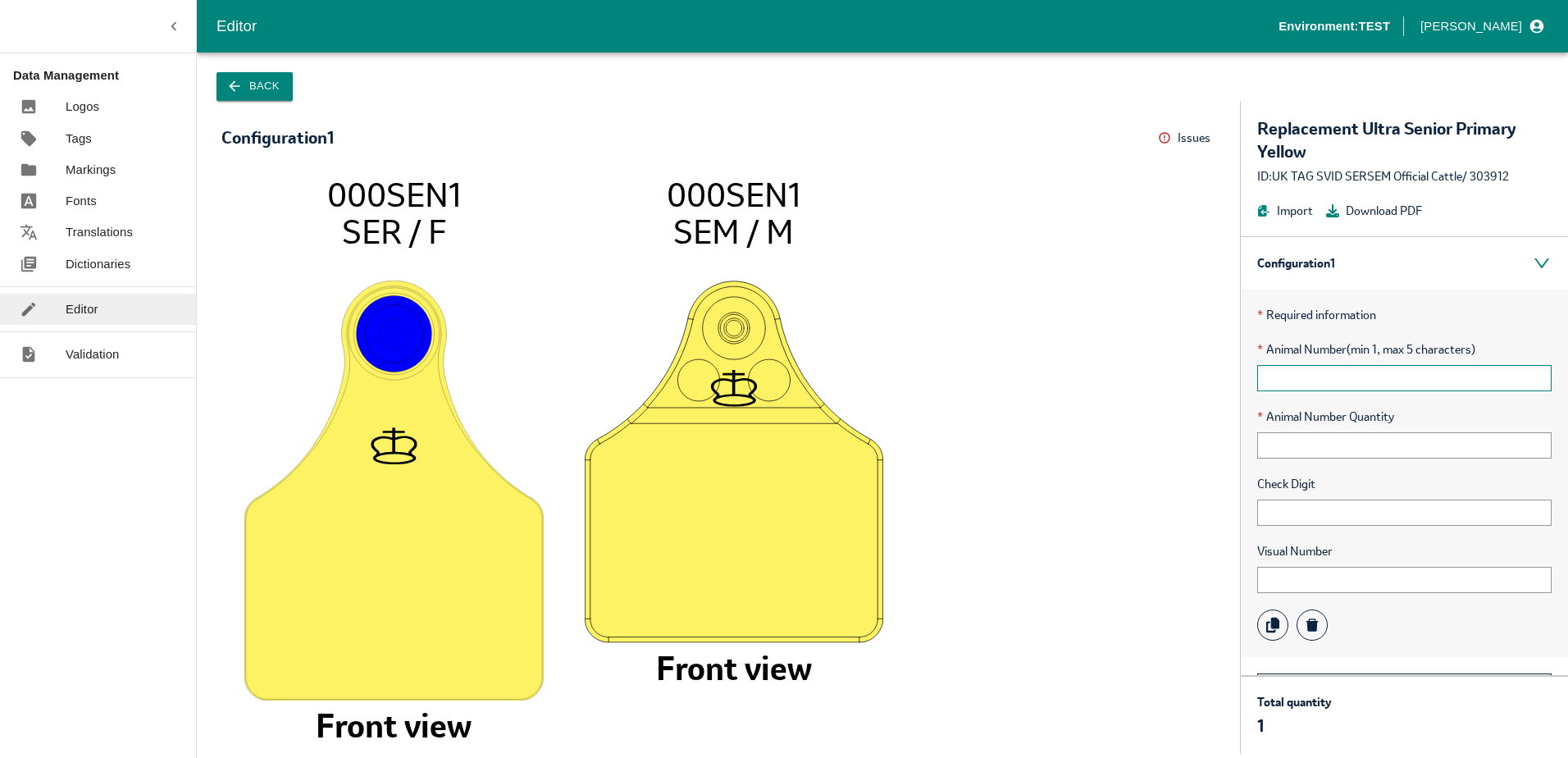
click at [1300, 386] on input "text" at bounding box center [1404, 378] width 294 height 26
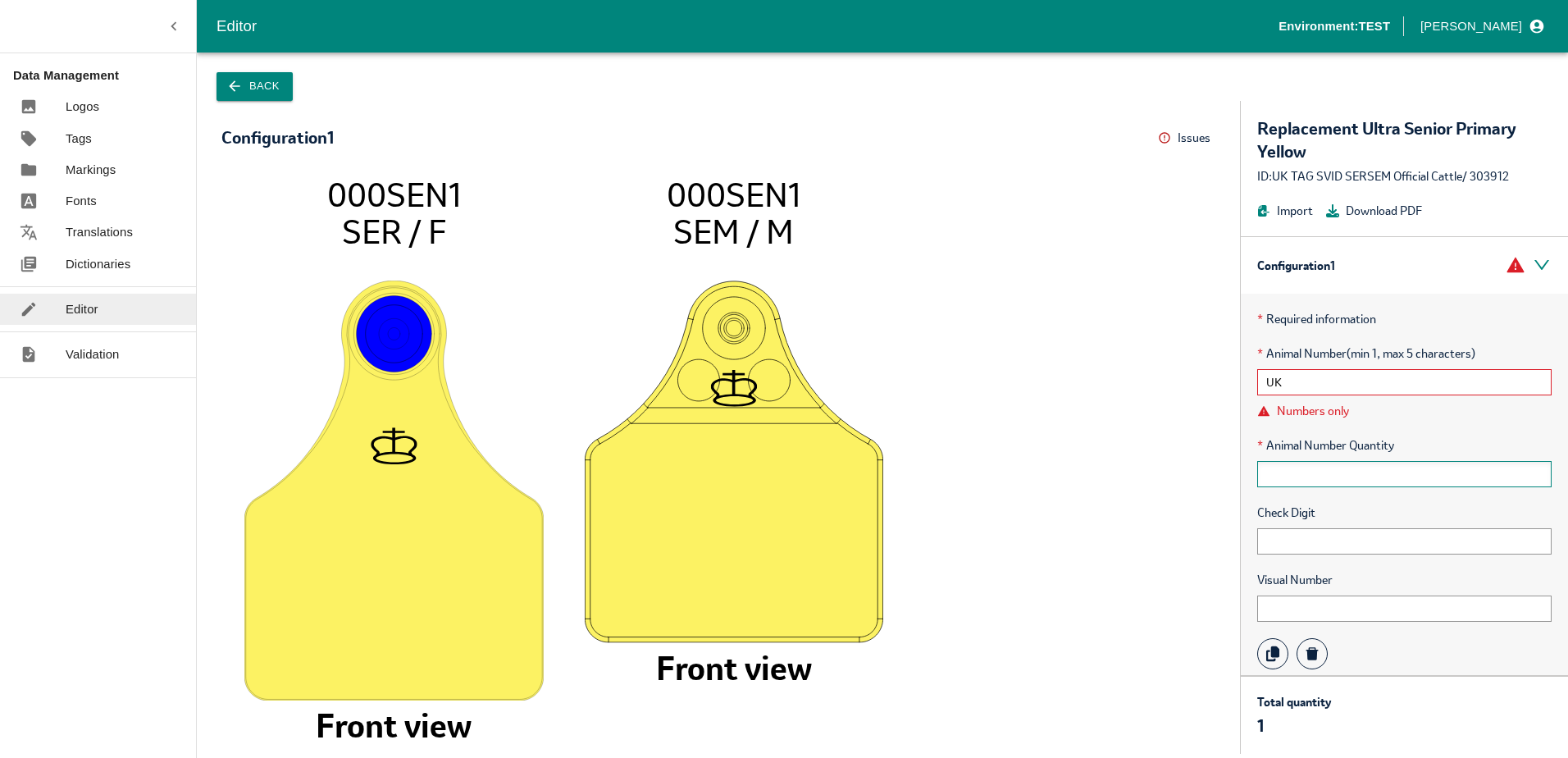
type input "U"
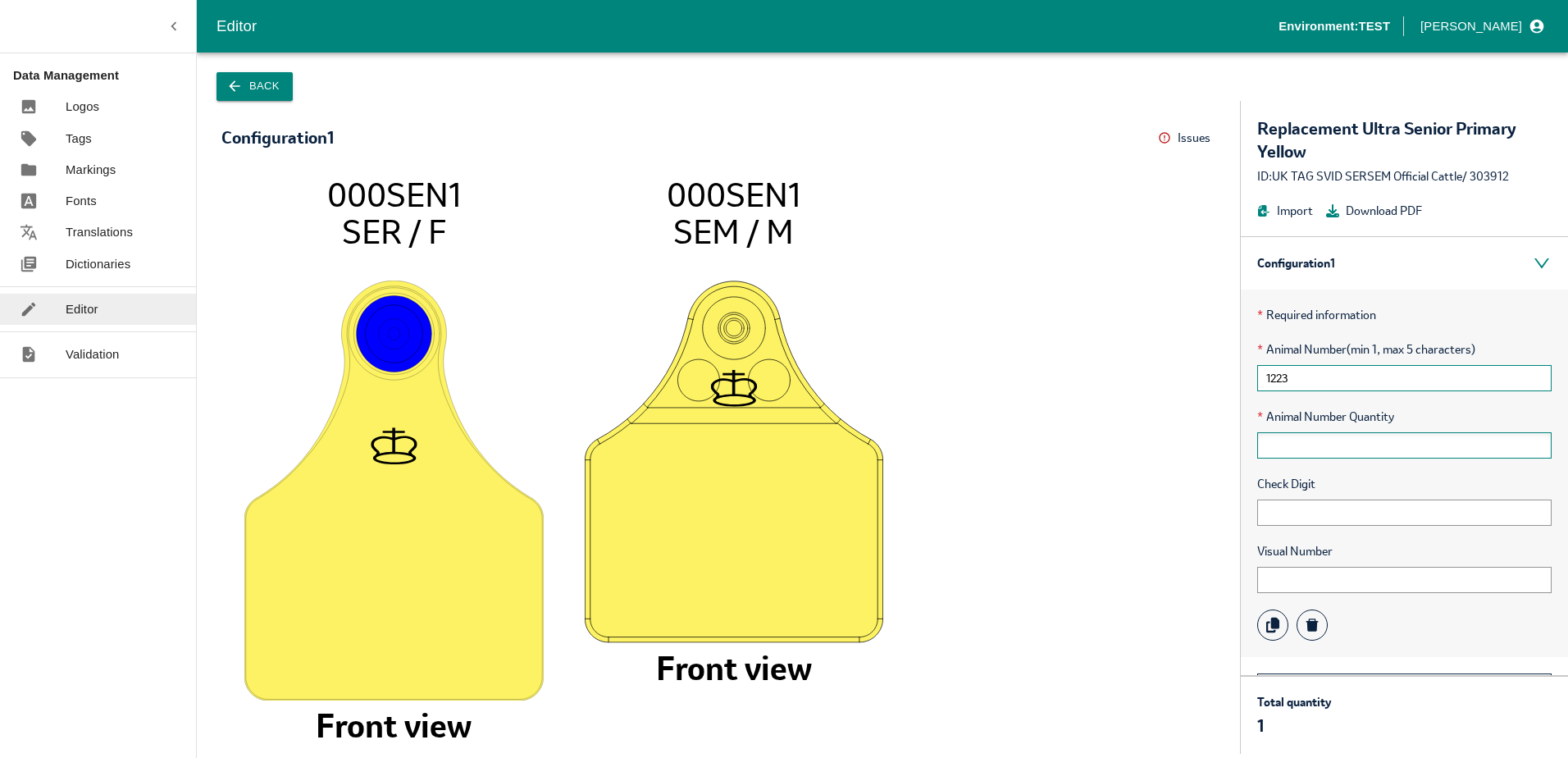
type input "1223"
type input "12"
type input "1"
type input "UK"
click at [111, 308] on div "Editor" at bounding box center [97, 309] width 196 height 31
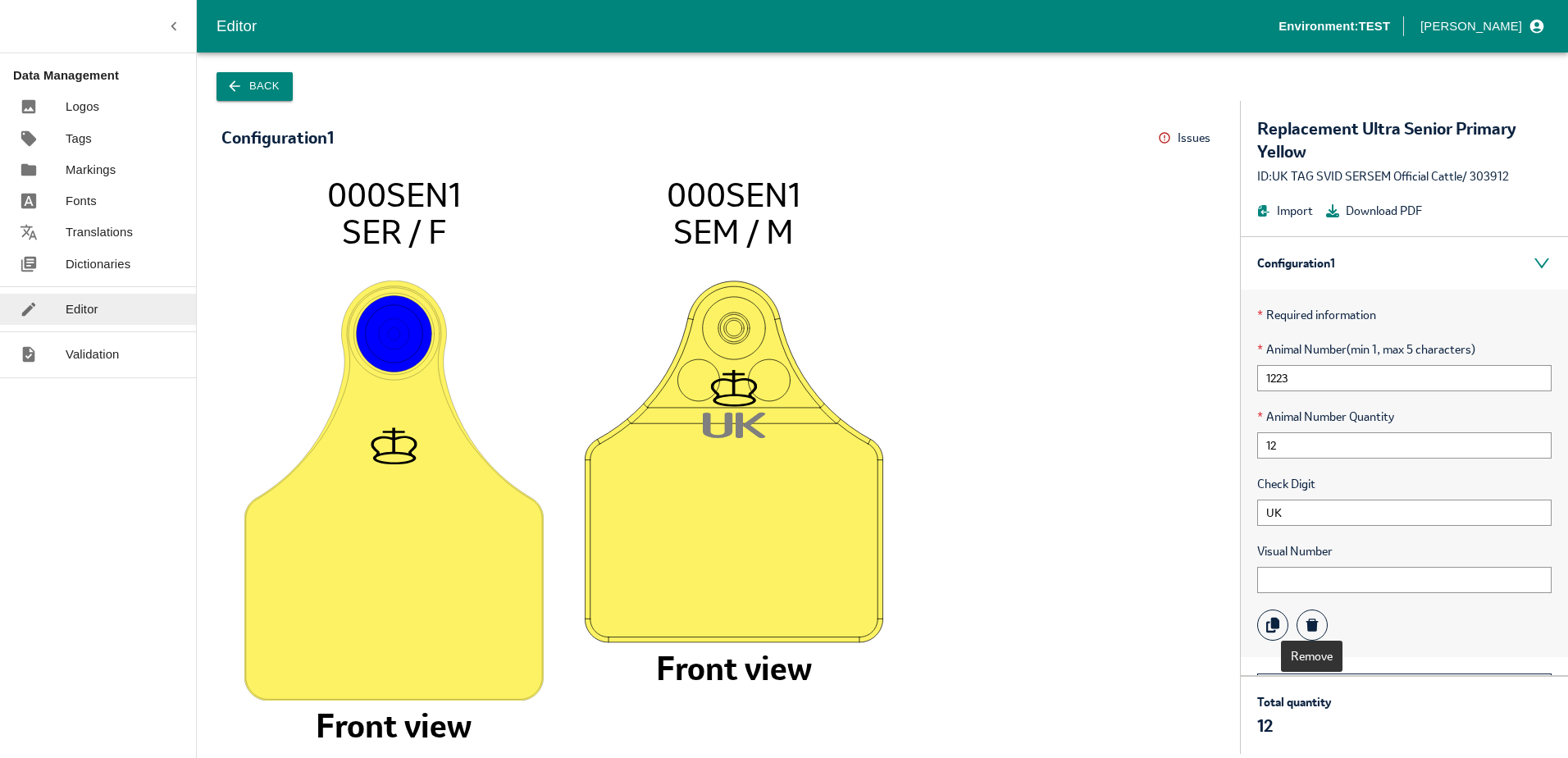
click at [299, 89] on div "Back" at bounding box center [882, 77] width 1371 height 49
click at [241, 86] on icon "button" at bounding box center [234, 86] width 17 height 17
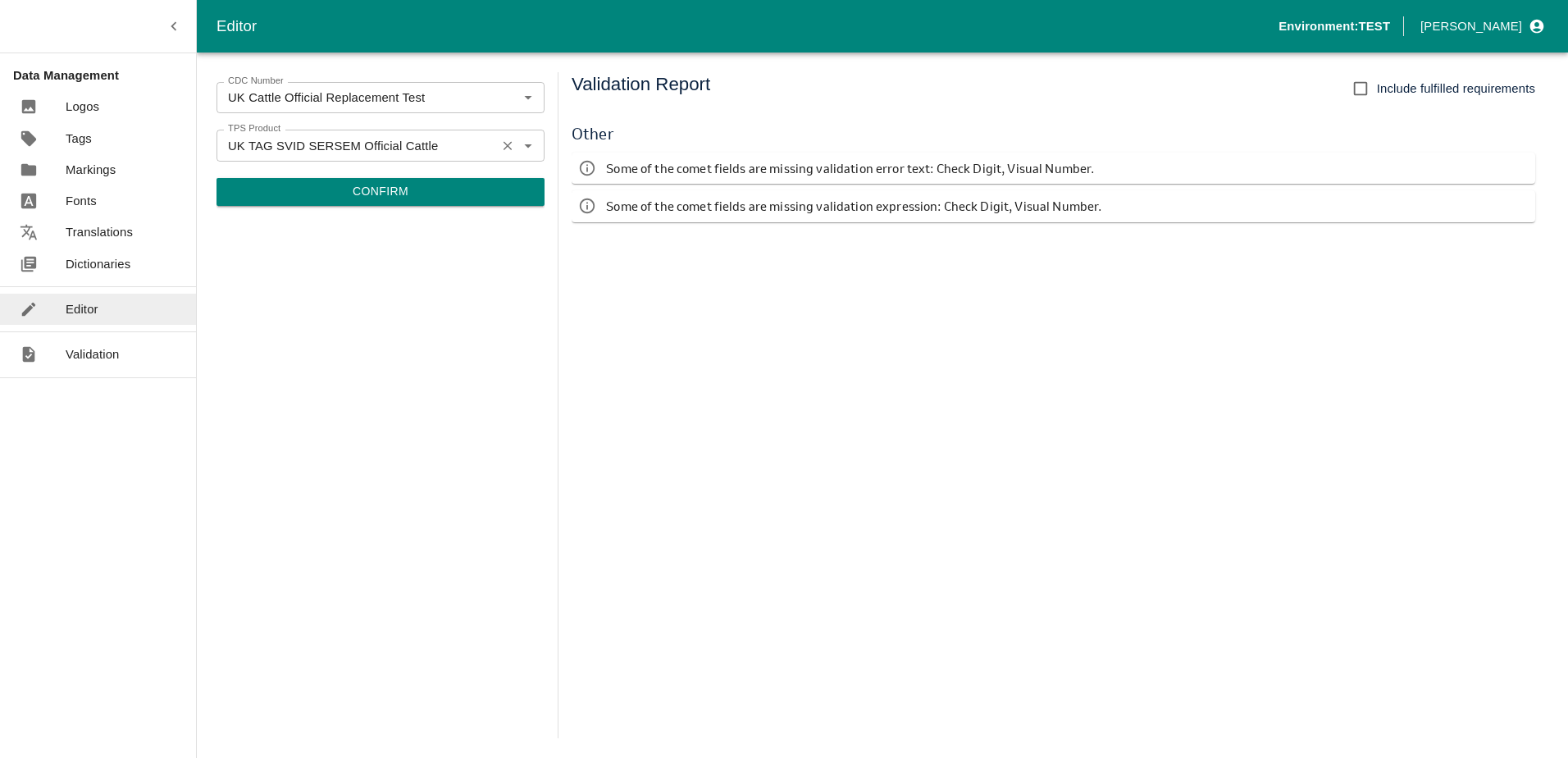
click at [531, 148] on icon "Open" at bounding box center [528, 145] width 19 height 19
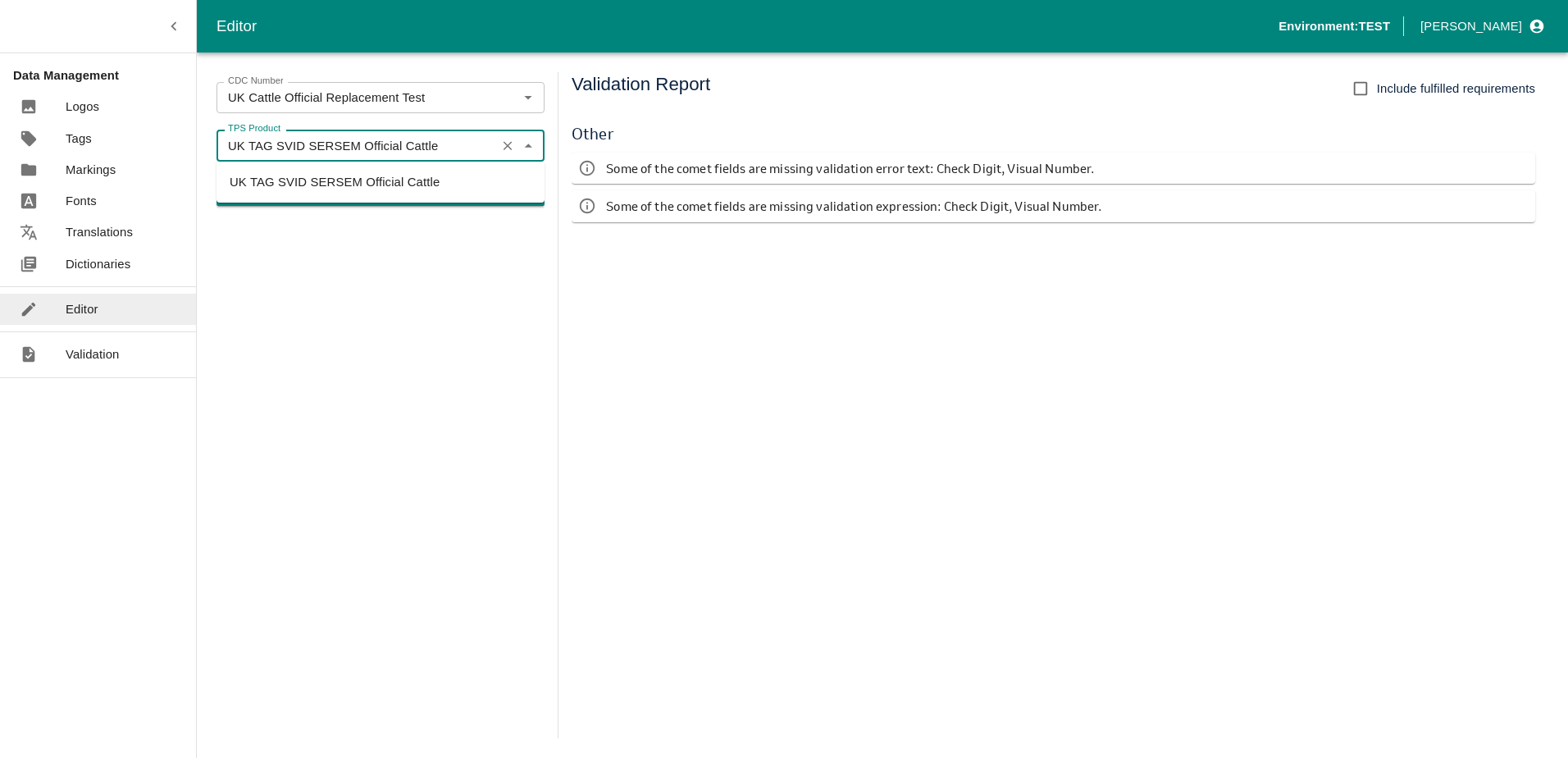
click at [531, 148] on icon "Close" at bounding box center [528, 145] width 19 height 19
click at [96, 166] on p "Markings" at bounding box center [90, 170] width 50 height 19
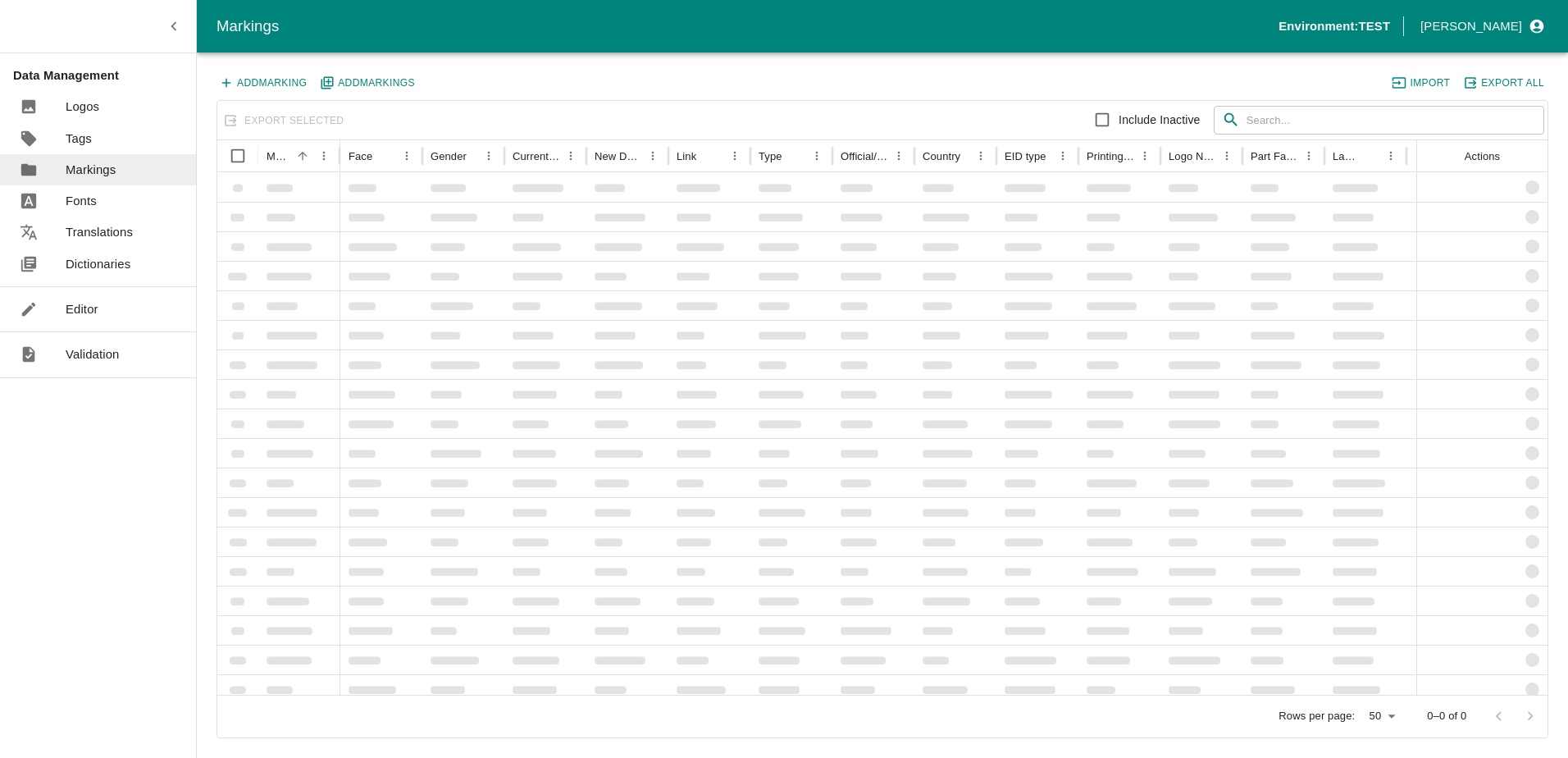
click at [103, 309] on link "Editor" at bounding box center [97, 309] width 196 height 31
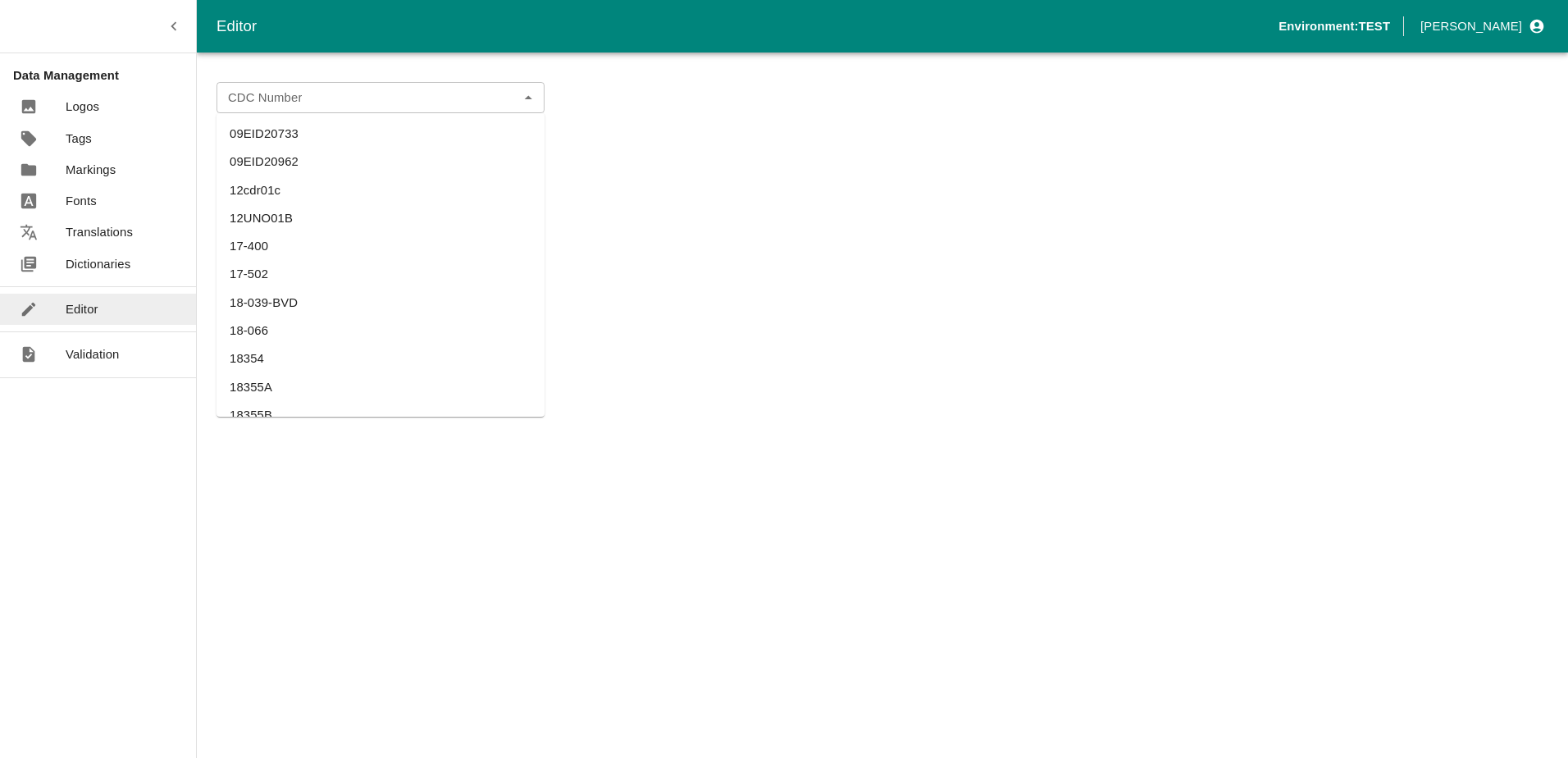
click at [514, 100] on div "CDC Number" at bounding box center [380, 97] width 328 height 31
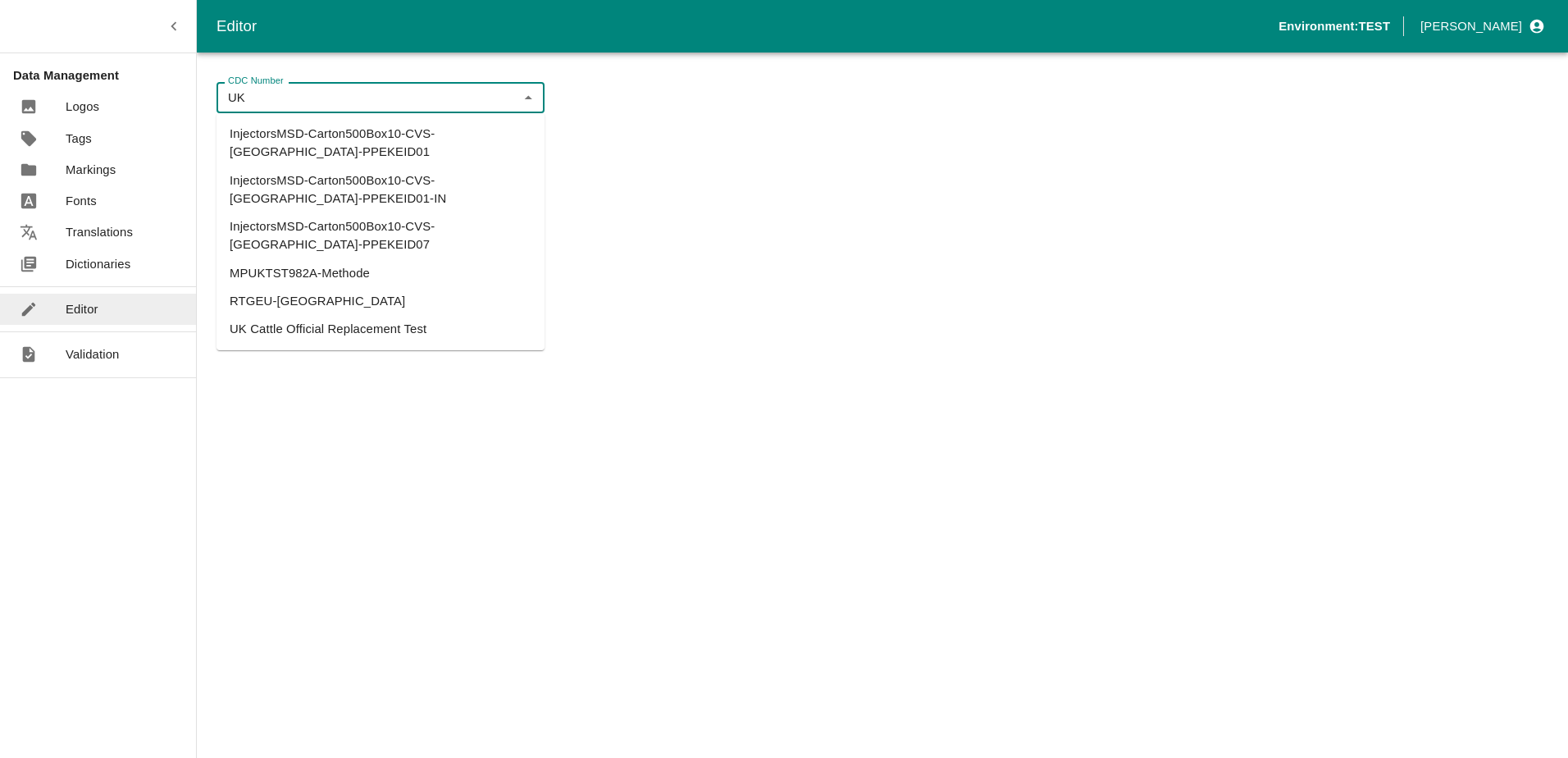
click at [298, 315] on li "UK Cattle Official Replacement Test" at bounding box center [380, 328] width 328 height 28
type input "UK Cattle Official Replacement Test"
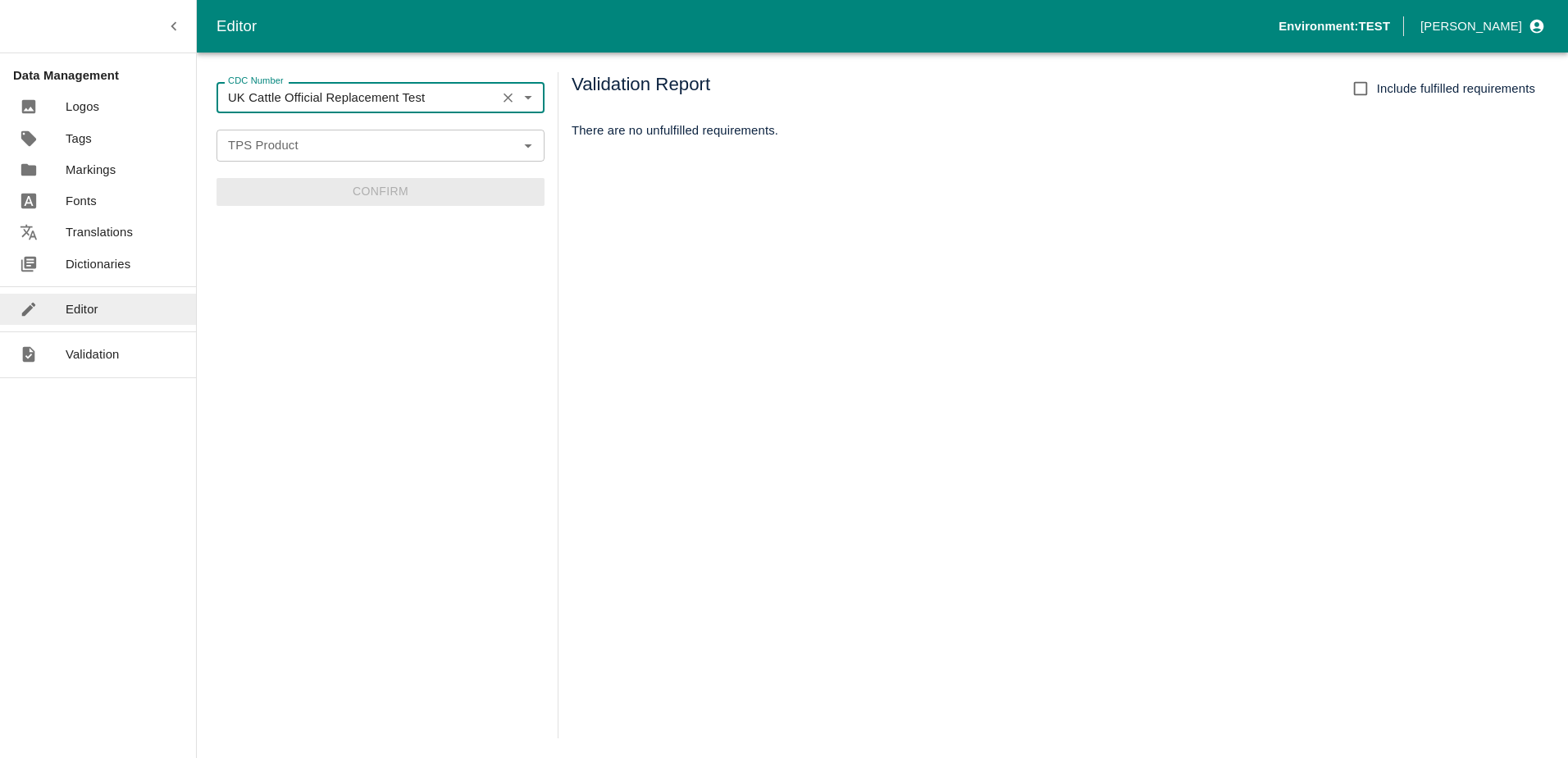
click at [483, 151] on input "TPS Product" at bounding box center [366, 145] width 291 height 21
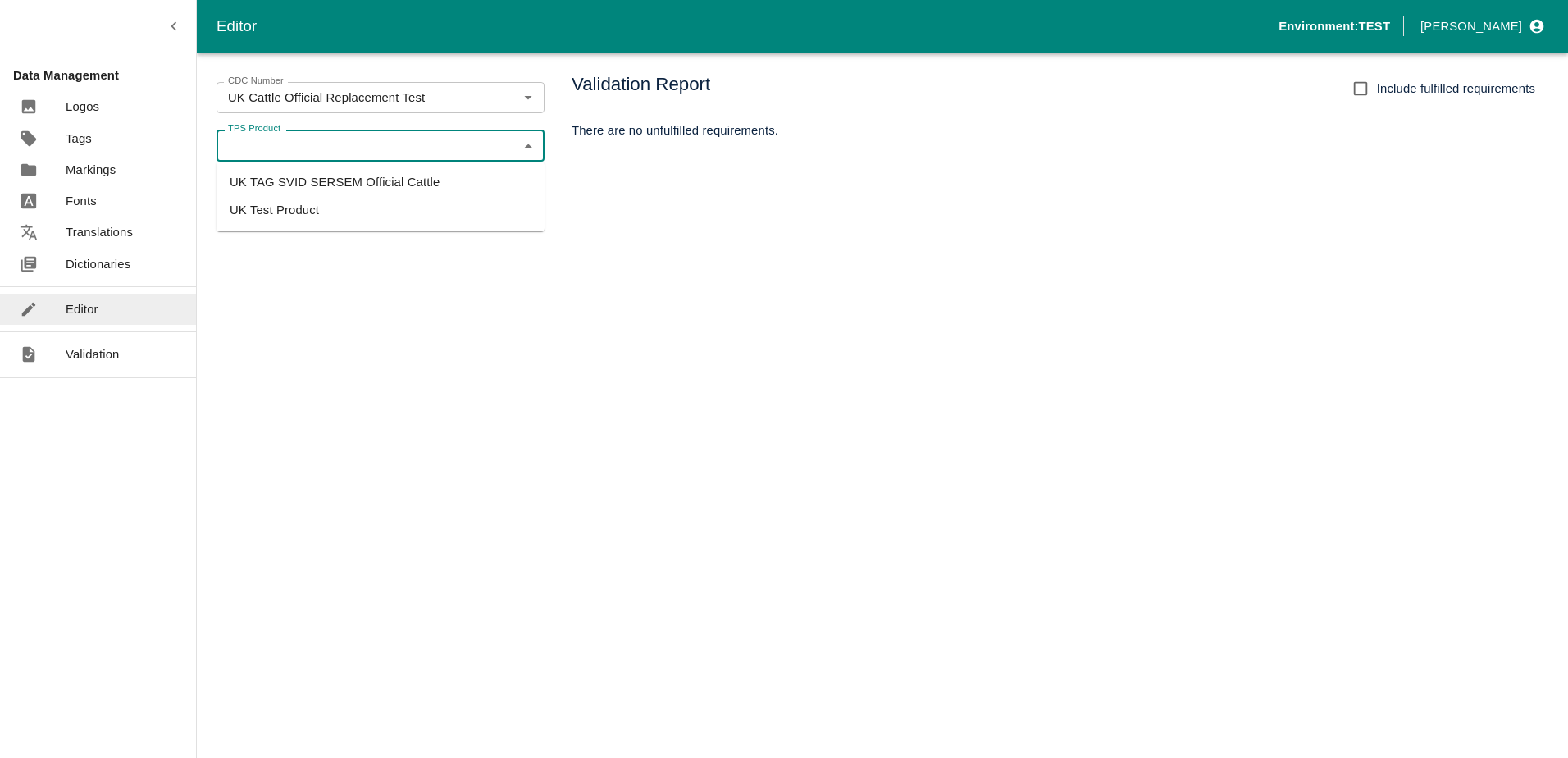
click at [348, 179] on li "UK TAG SVID SERSEM Official Cattle" at bounding box center [380, 182] width 328 height 28
type input "UK TAG SVID SERSEM Official Cattle"
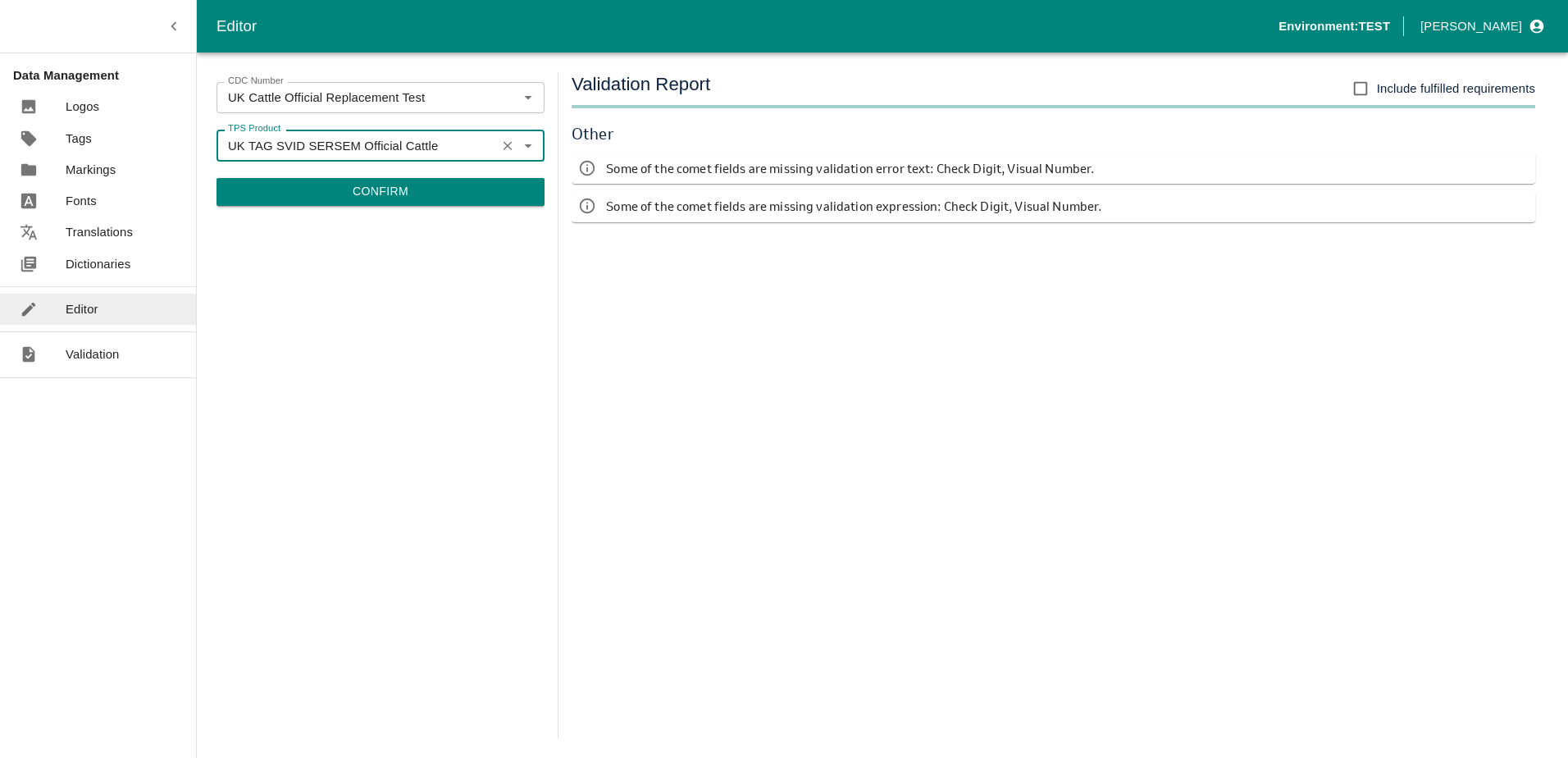
click at [405, 194] on button "Confirm" at bounding box center [380, 192] width 328 height 28
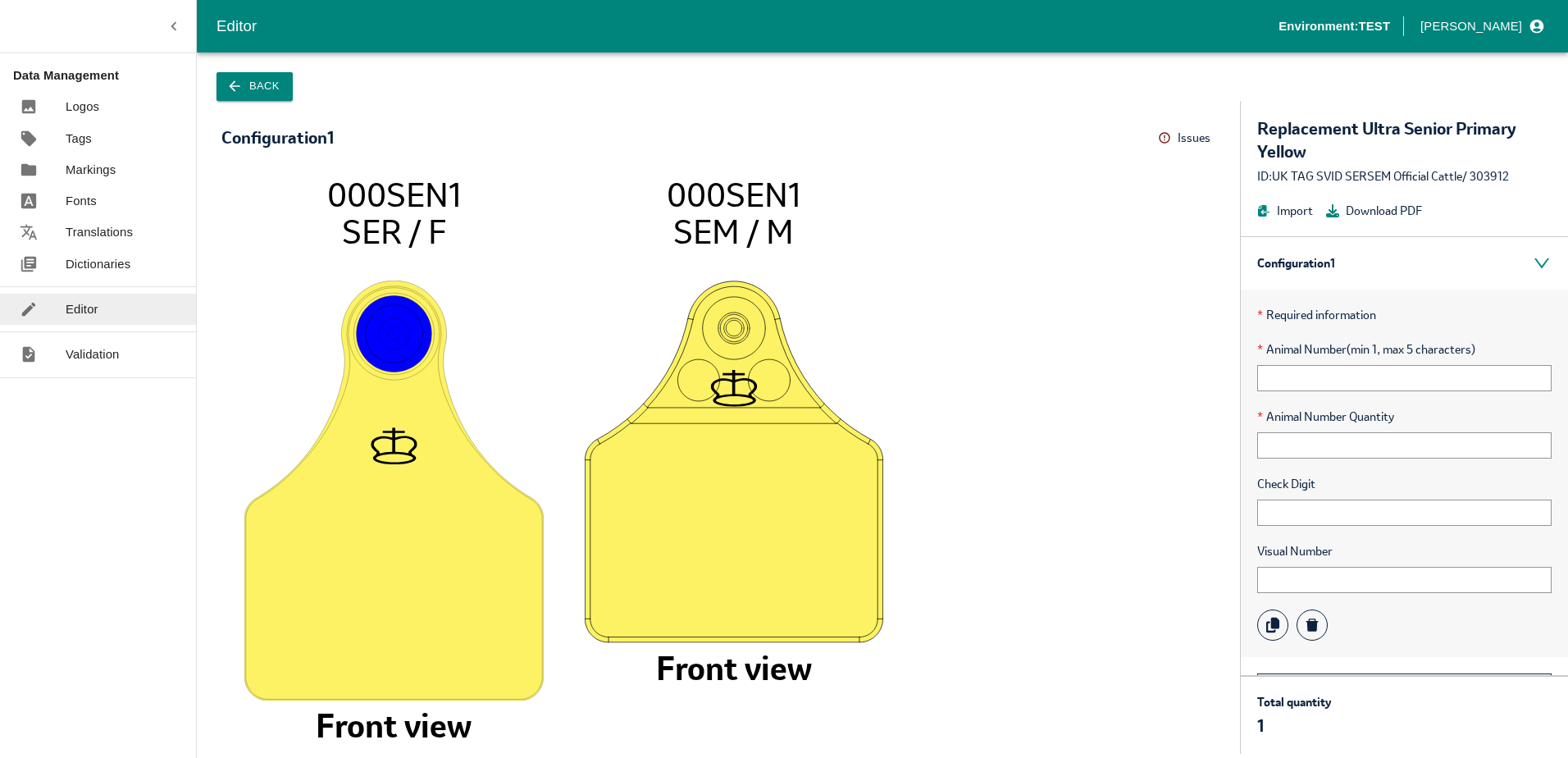
click at [1169, 137] on icon at bounding box center [1165, 137] width 13 height 13
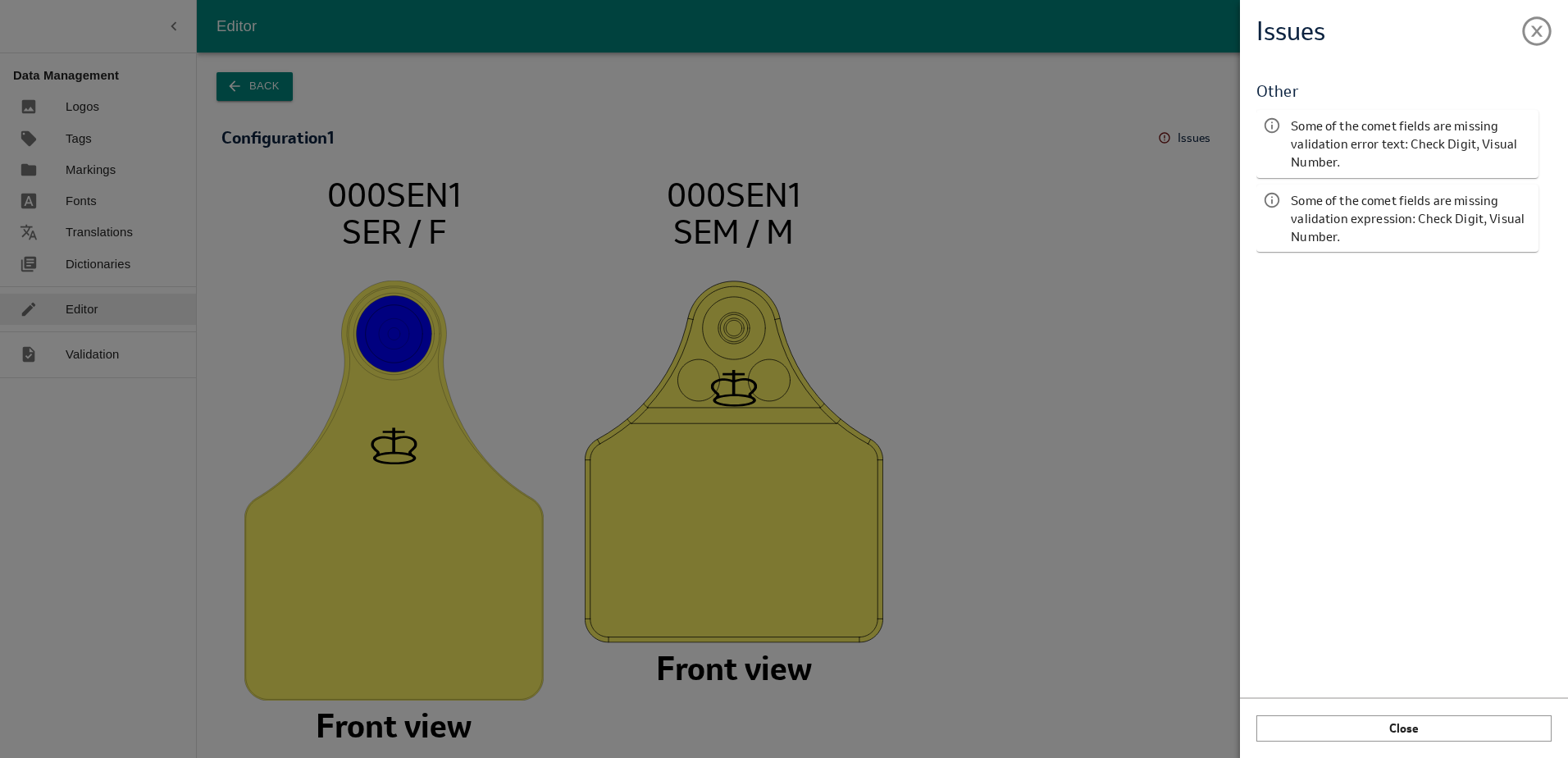
click at [1169, 137] on div "Issues Validation Report Other Some of the comet fields are missing validation …" at bounding box center [784, 379] width 1568 height 758
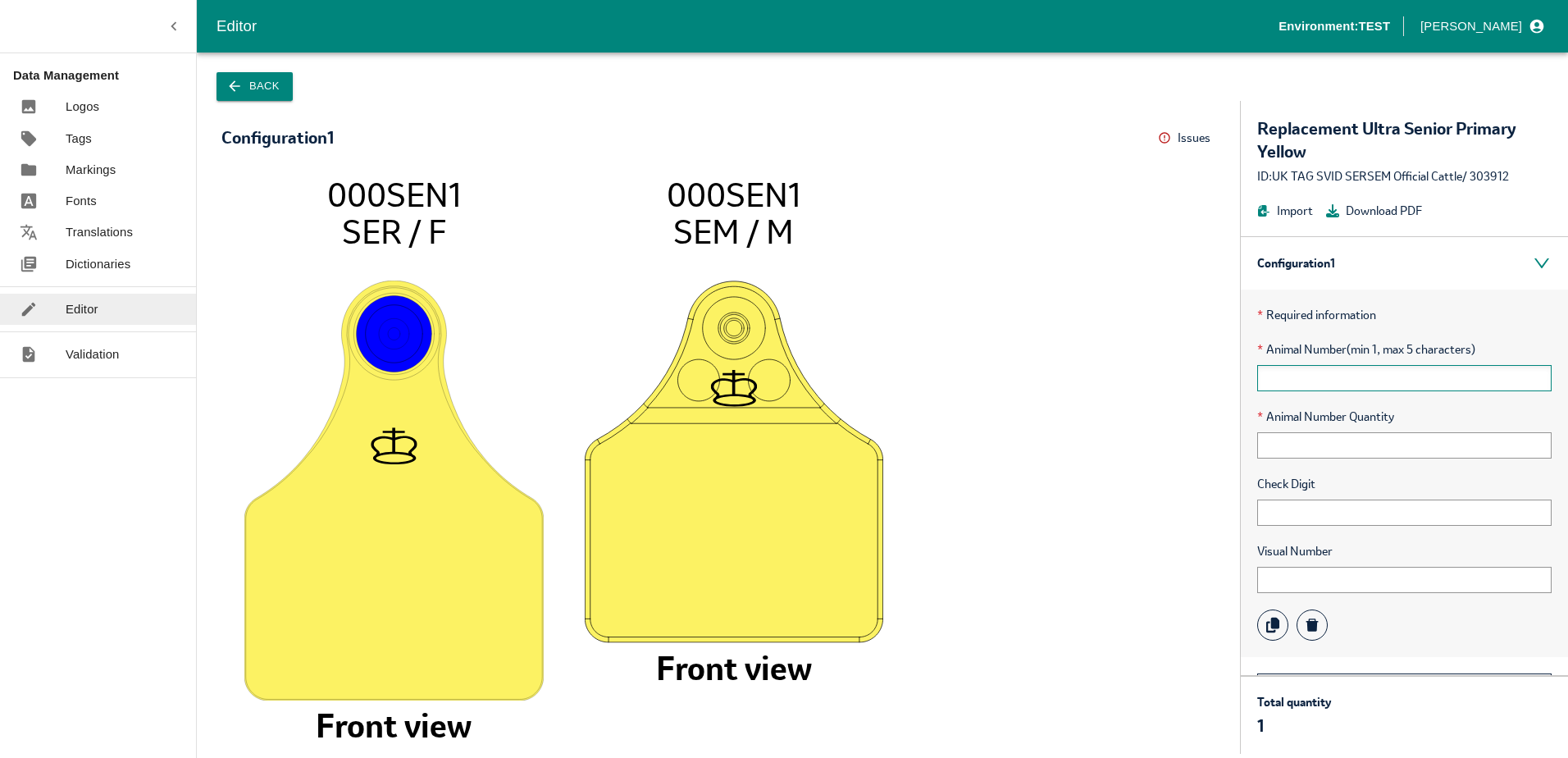
click at [1329, 374] on input "text" at bounding box center [1404, 378] width 294 height 26
type input "1"
click at [1327, 444] on input "text" at bounding box center [1404, 445] width 294 height 26
click at [1313, 504] on input "text" at bounding box center [1404, 512] width 294 height 26
type input "1"
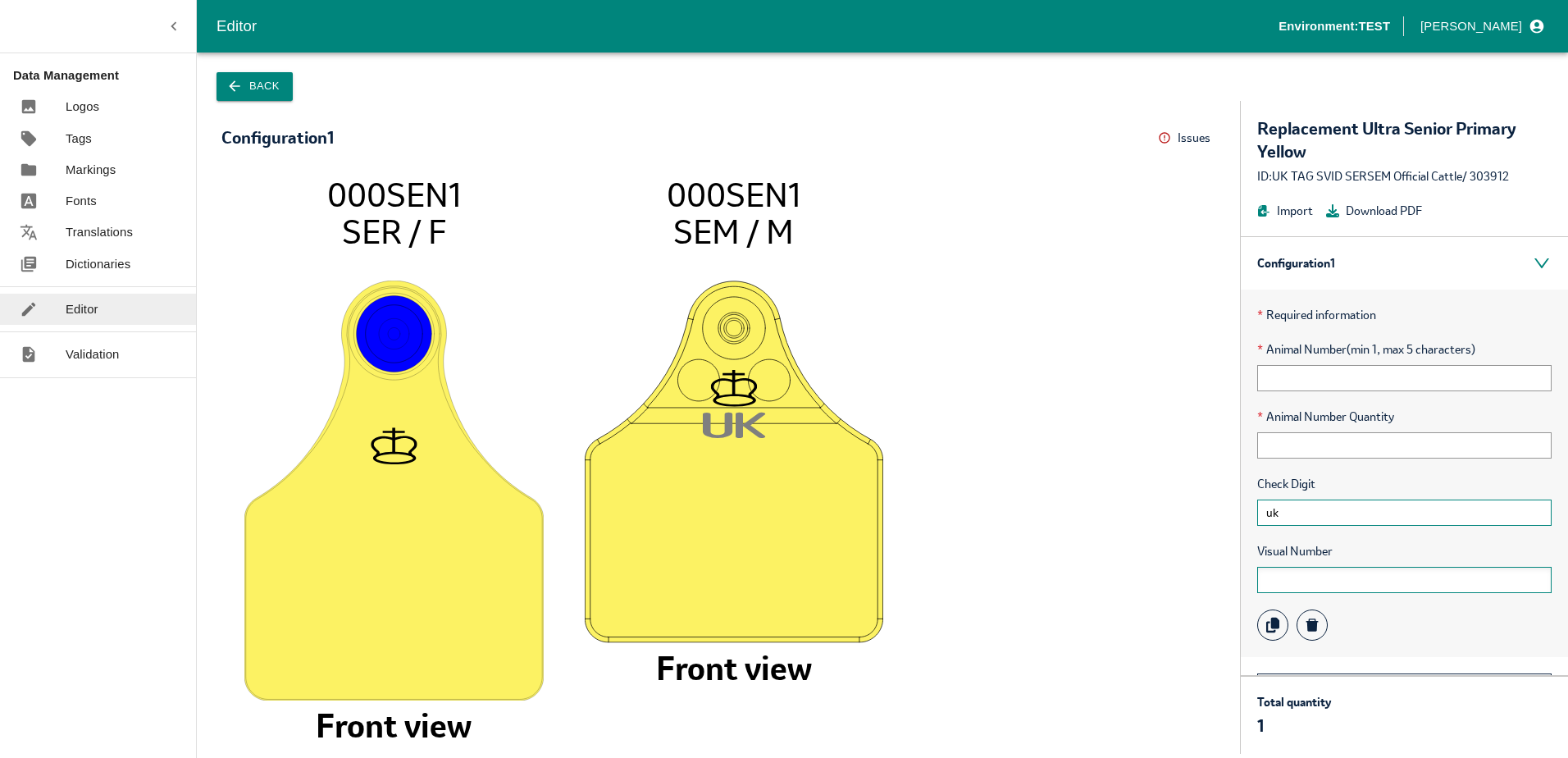
type input "uk"
click at [1315, 585] on input "text" at bounding box center [1404, 580] width 294 height 26
type input "123456"
click at [624, 755] on div "Back Configuration 1 Issues Menu 000SEN1 SER / F Front view U K 12345 6 000SEN1…" at bounding box center [882, 405] width 1371 height 705
